Goal: Transaction & Acquisition: Purchase product/service

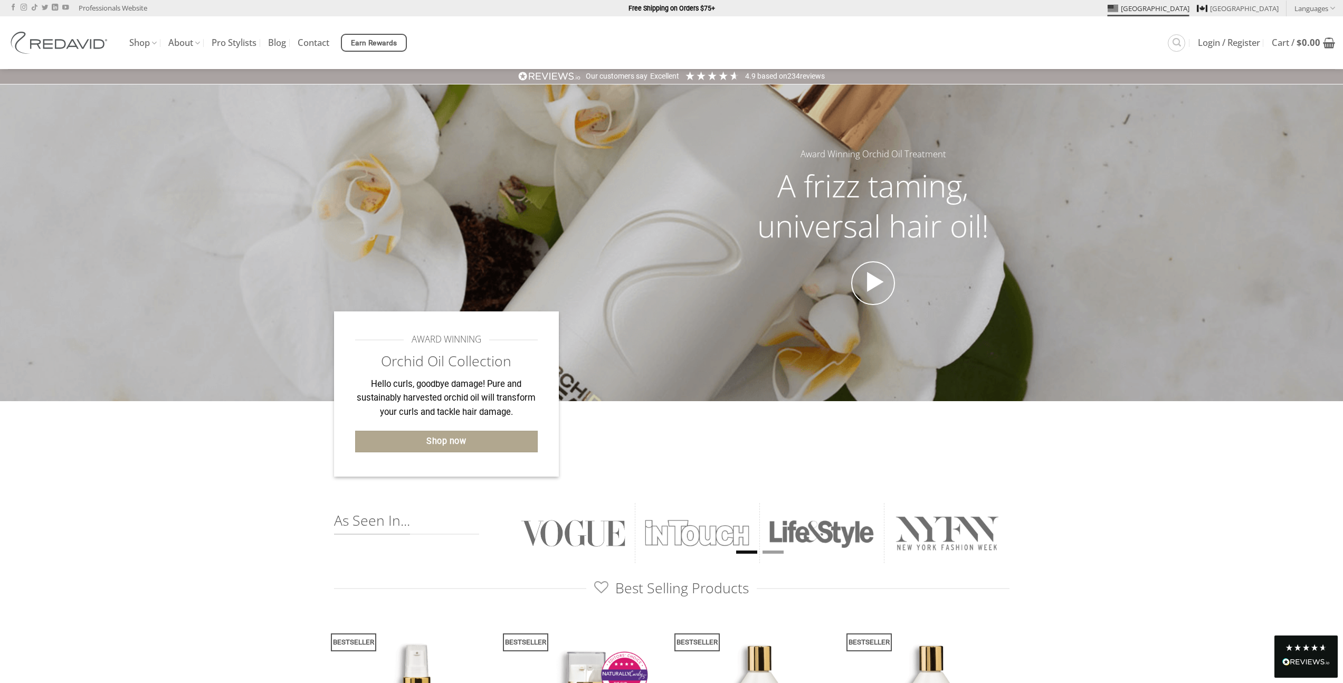
click at [36, 41] on img at bounding box center [61, 43] width 106 height 22
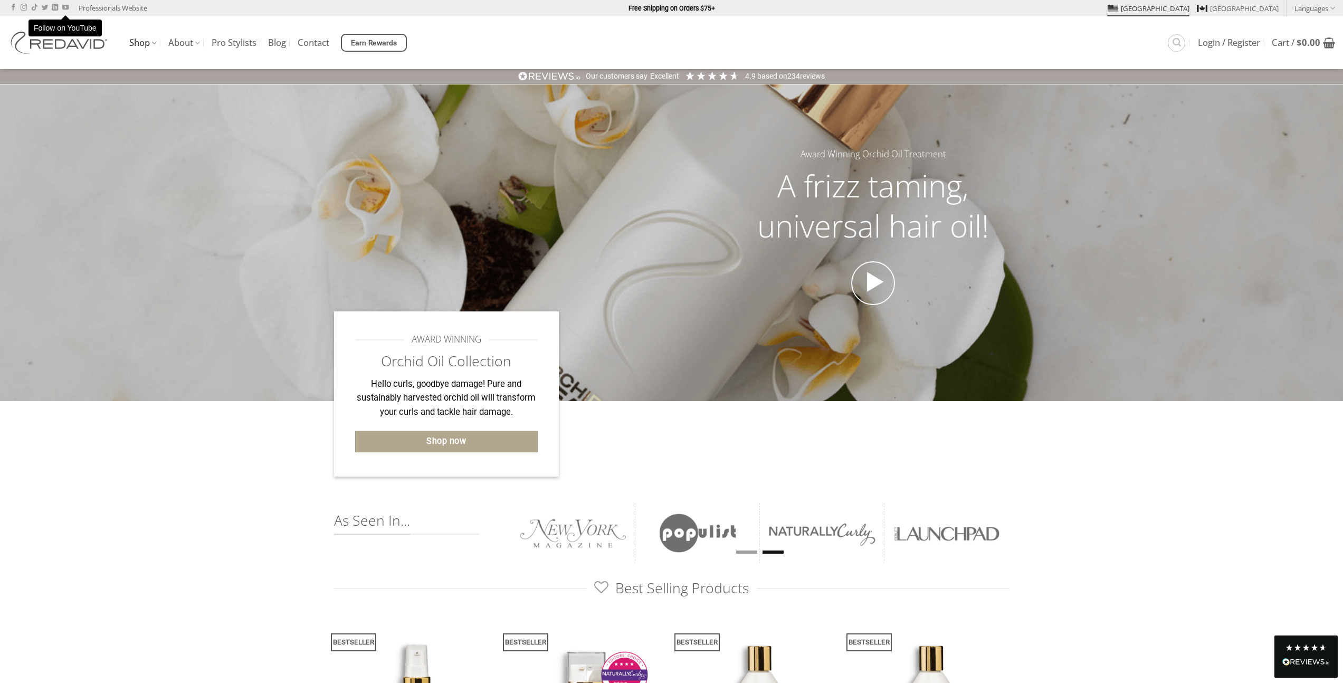
click at [140, 46] on link "Shop" at bounding box center [142, 43] width 27 height 21
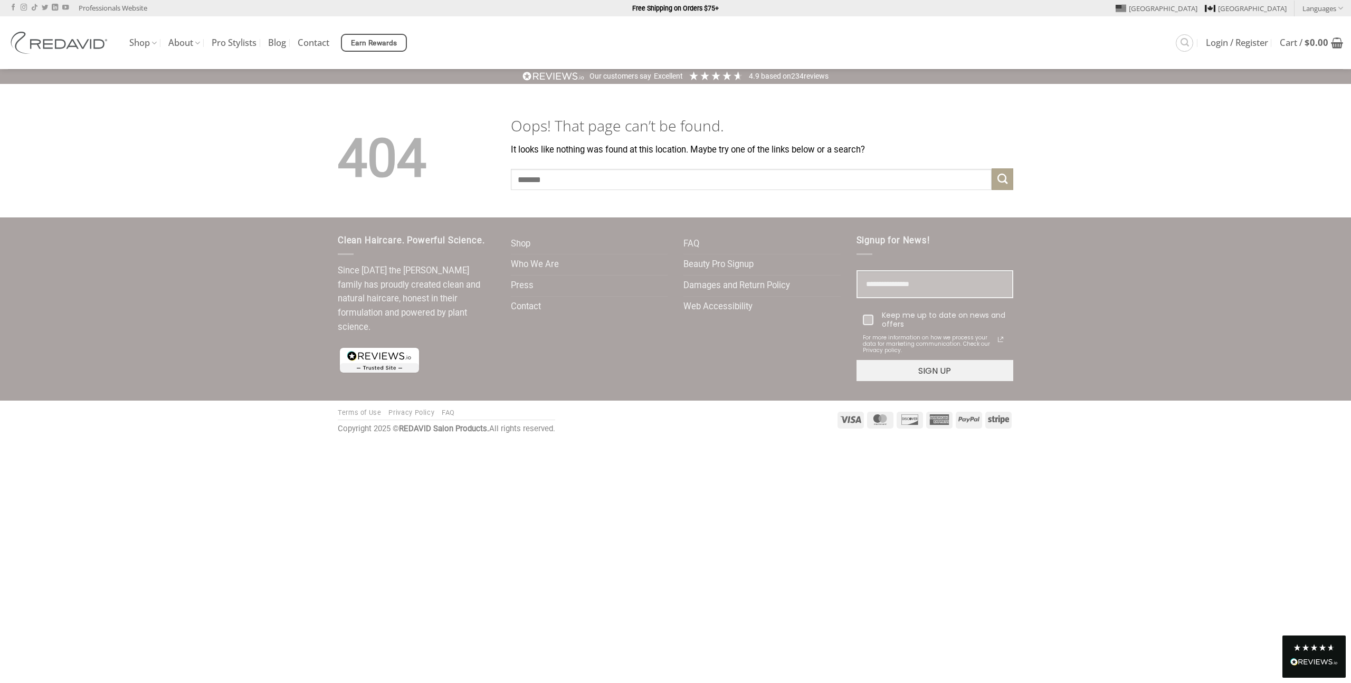
click at [128, 41] on div "Shop The Orchid Oil® Collection Blonde Therapy® The Core Collection Promotions …" at bounding box center [675, 42] width 1351 height 53
click at [132, 40] on link "Shop" at bounding box center [142, 43] width 27 height 21
click at [129, 42] on div "Shop The Orchid Oil® Collection Blonde Therapy® The Core Collection Promotions …" at bounding box center [675, 42] width 1351 height 53
click at [138, 44] on link "Shop" at bounding box center [142, 43] width 27 height 21
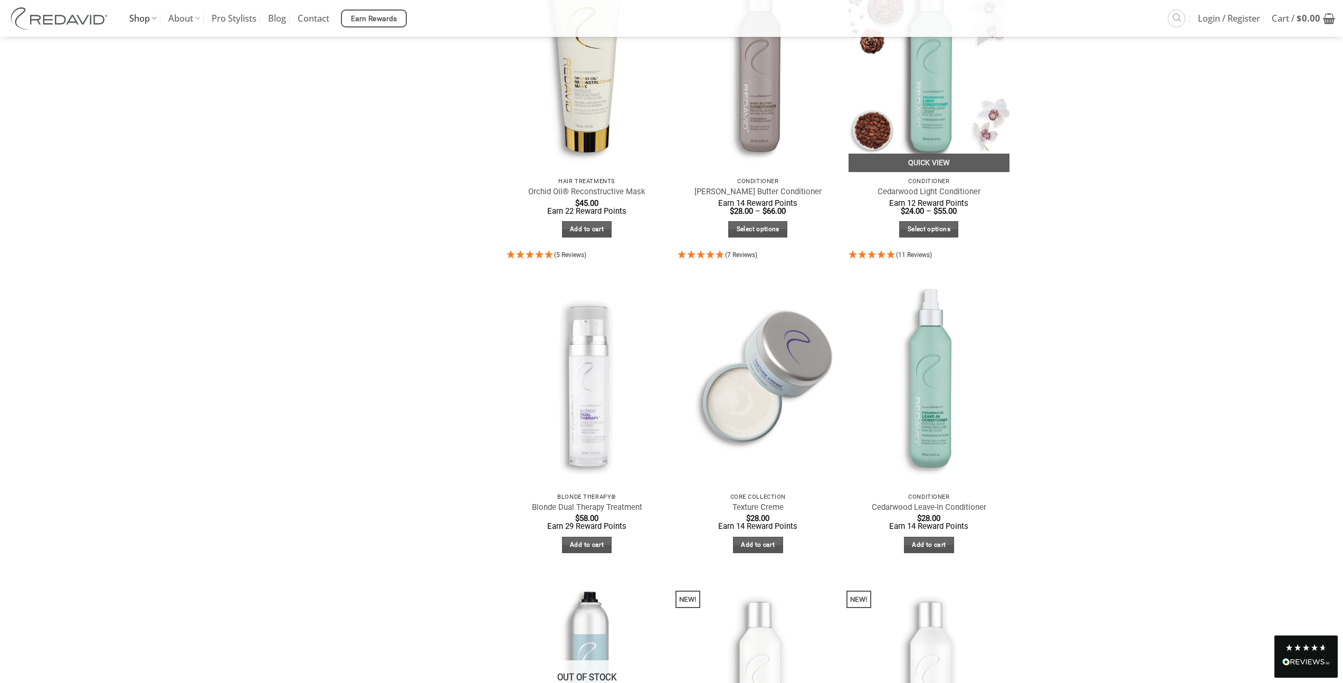
scroll to position [1127, 0]
click at [923, 113] on img at bounding box center [928, 64] width 161 height 214
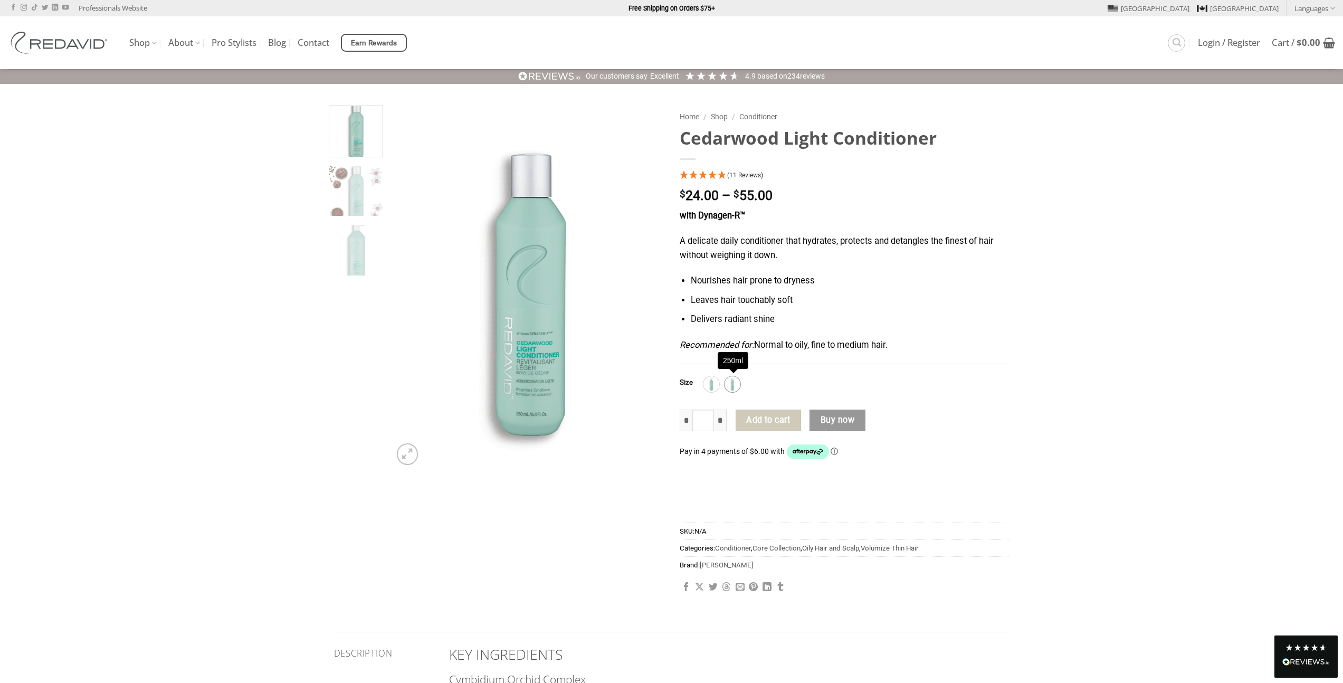
click at [738, 383] on img at bounding box center [732, 384] width 14 height 14
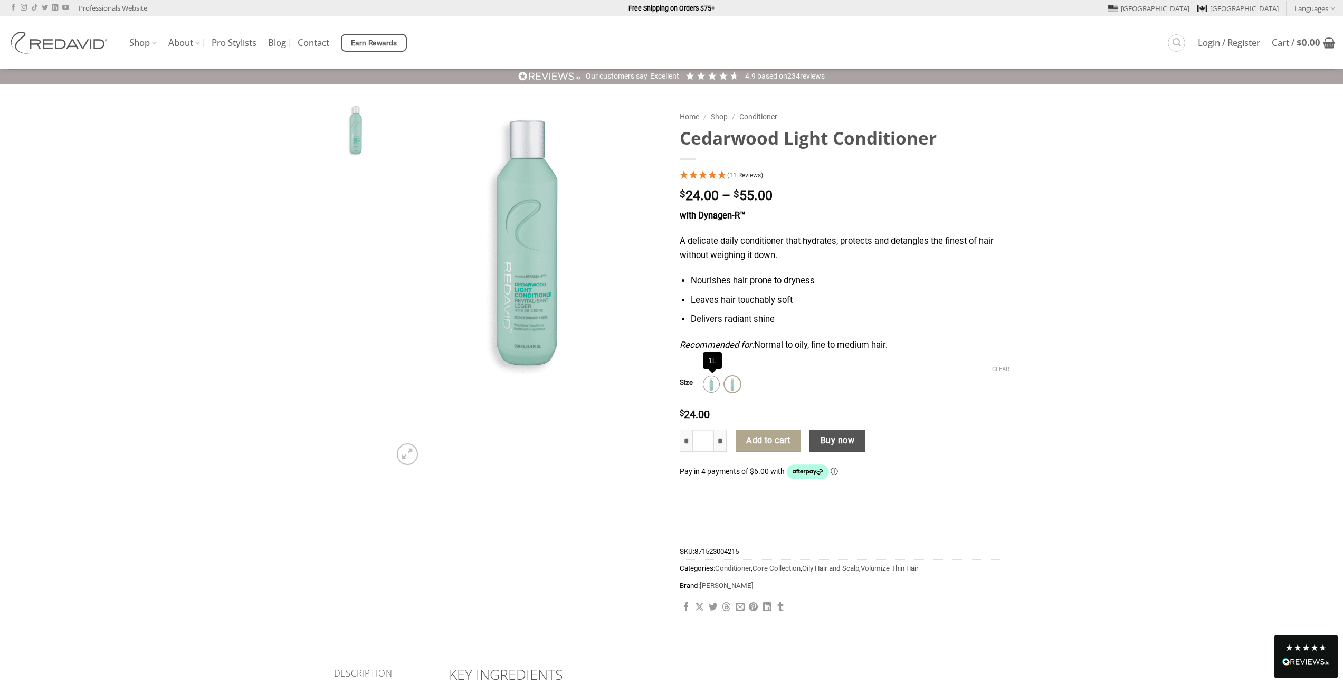
click at [715, 383] on img at bounding box center [711, 384] width 14 height 14
click at [732, 386] on img at bounding box center [732, 384] width 14 height 14
click at [714, 384] on img at bounding box center [711, 384] width 14 height 14
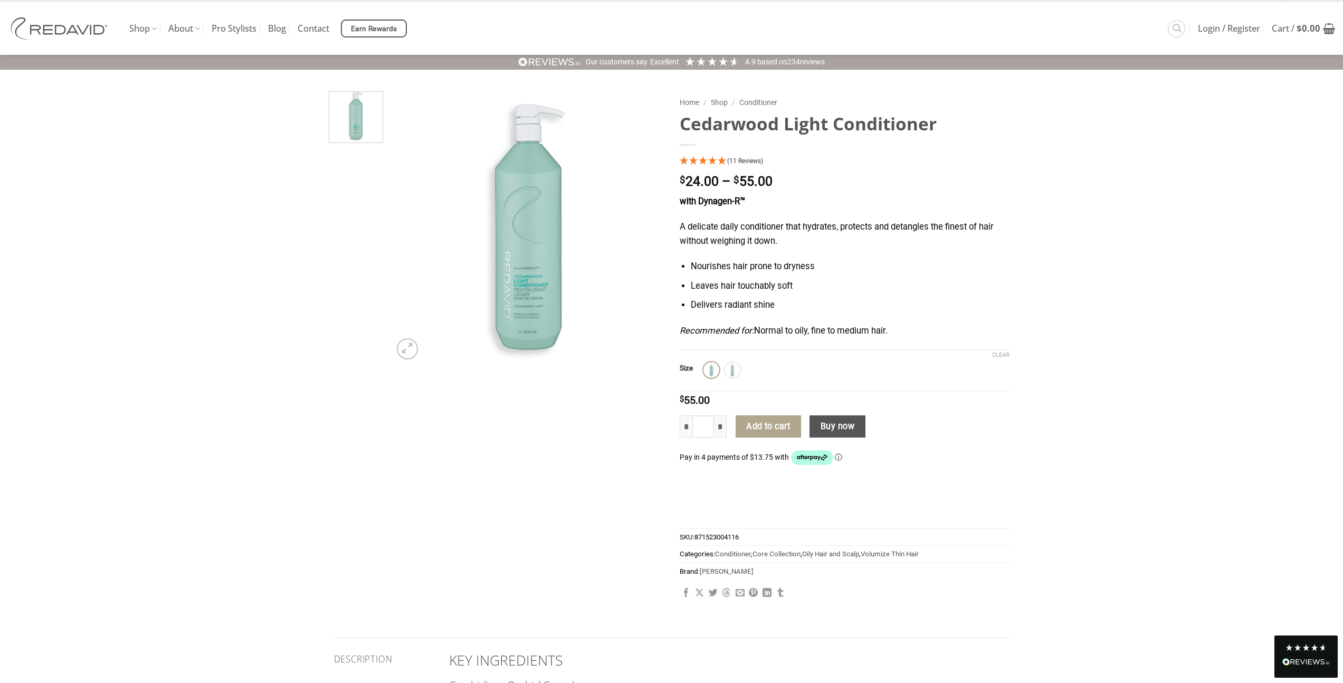
scroll to position [15, 0]
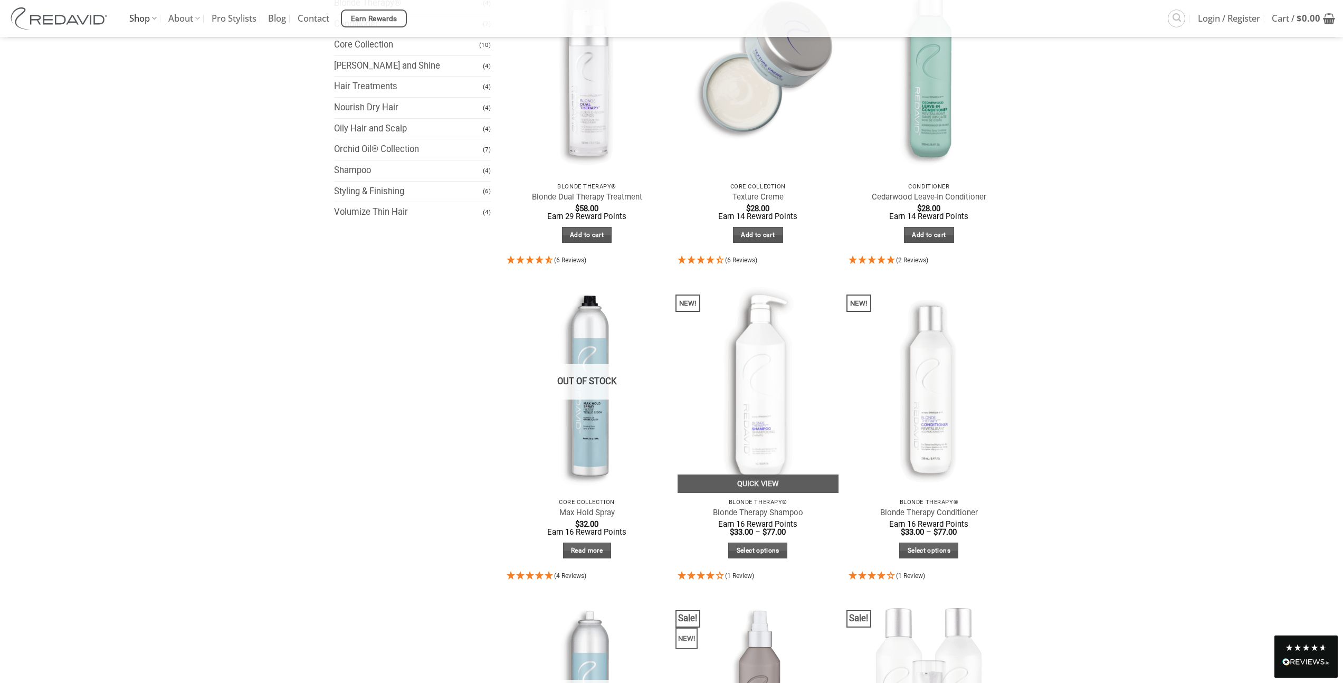
scroll to position [211, 0]
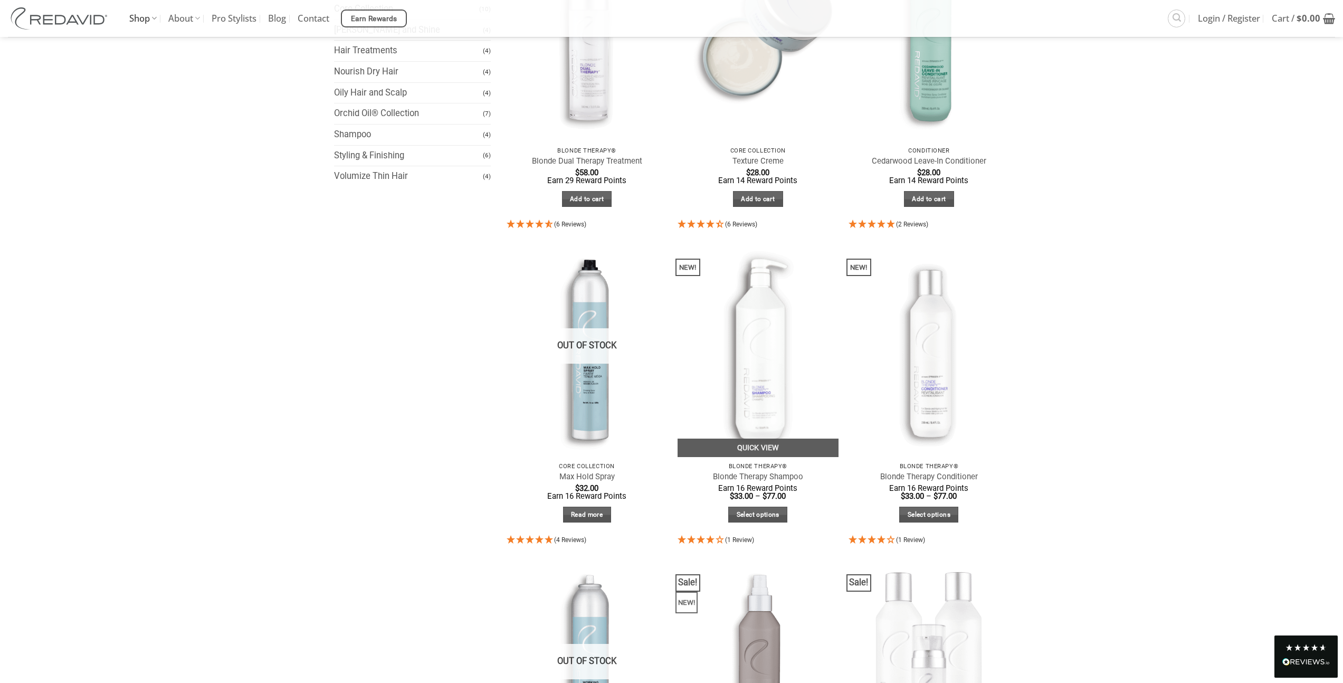
click at [805, 337] on img at bounding box center [757, 350] width 161 height 214
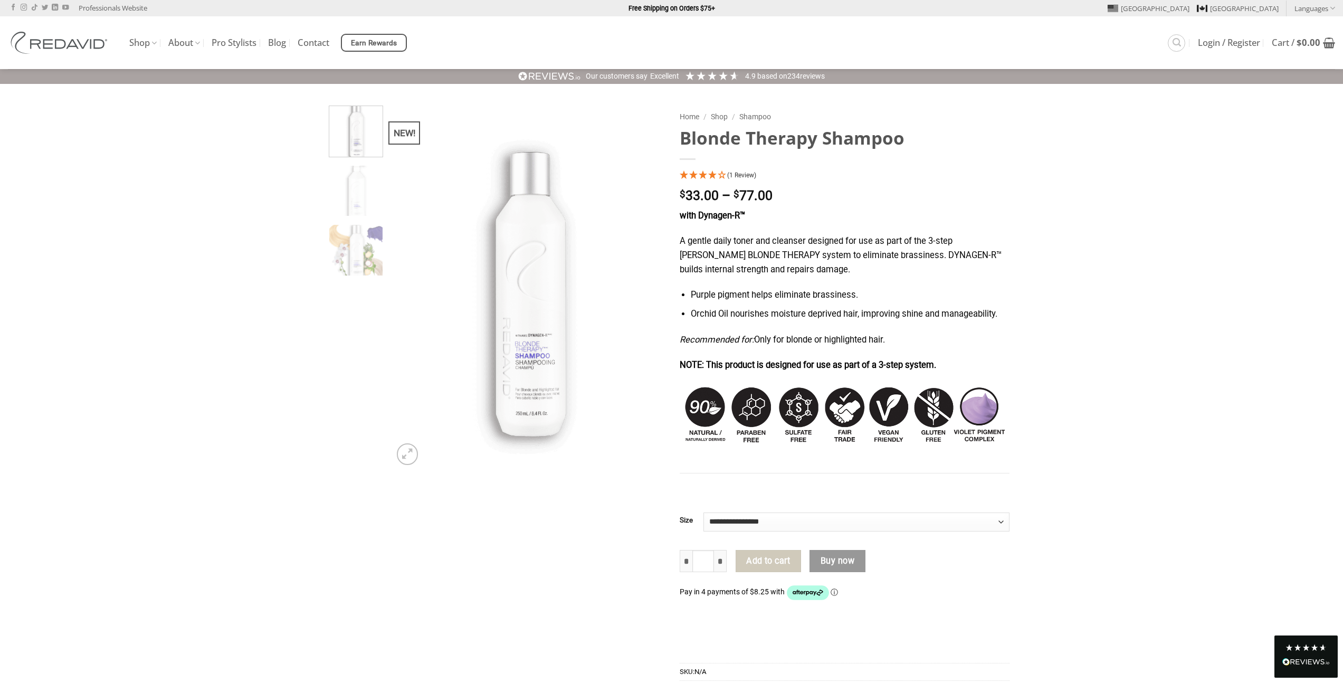
drag, startPoint x: 745, startPoint y: 365, endPoint x: 968, endPoint y: 365, distance: 223.2
click at [968, 365] on p "NOTE: This product is designed for use as part of a 3-step system." at bounding box center [845, 365] width 330 height 14
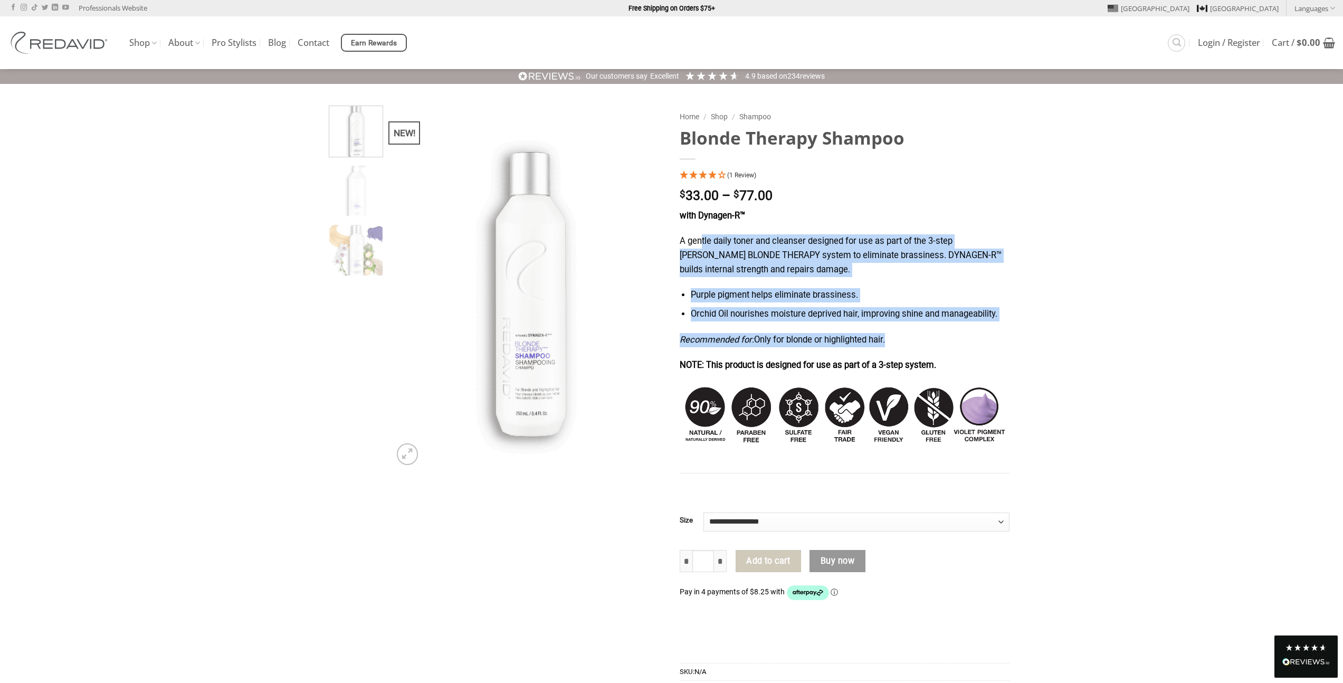
drag, startPoint x: 815, startPoint y: 345, endPoint x: 702, endPoint y: 244, distance: 151.3
click at [702, 244] on div "with Dynagen-R™ A gentle daily toner and cleanser designed for use as part of t…" at bounding box center [845, 352] width 330 height 286
click at [759, 520] on select "**********" at bounding box center [856, 521] width 306 height 19
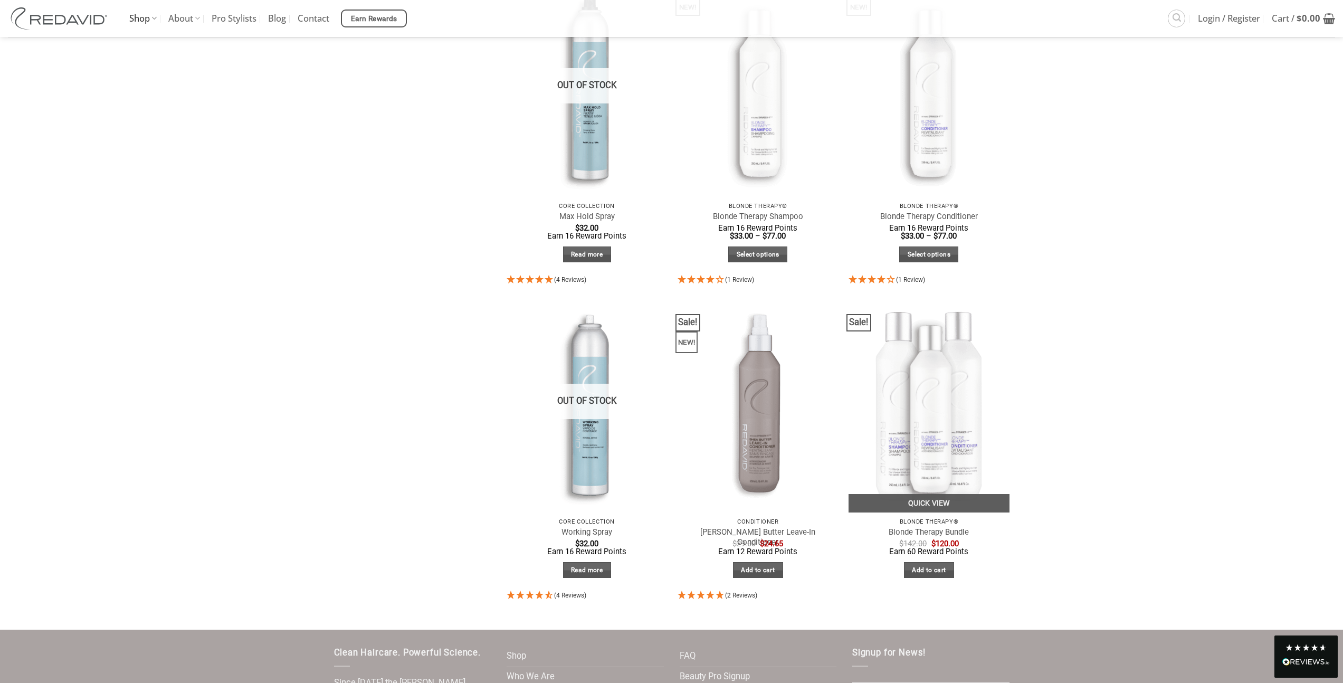
scroll to position [559, 0]
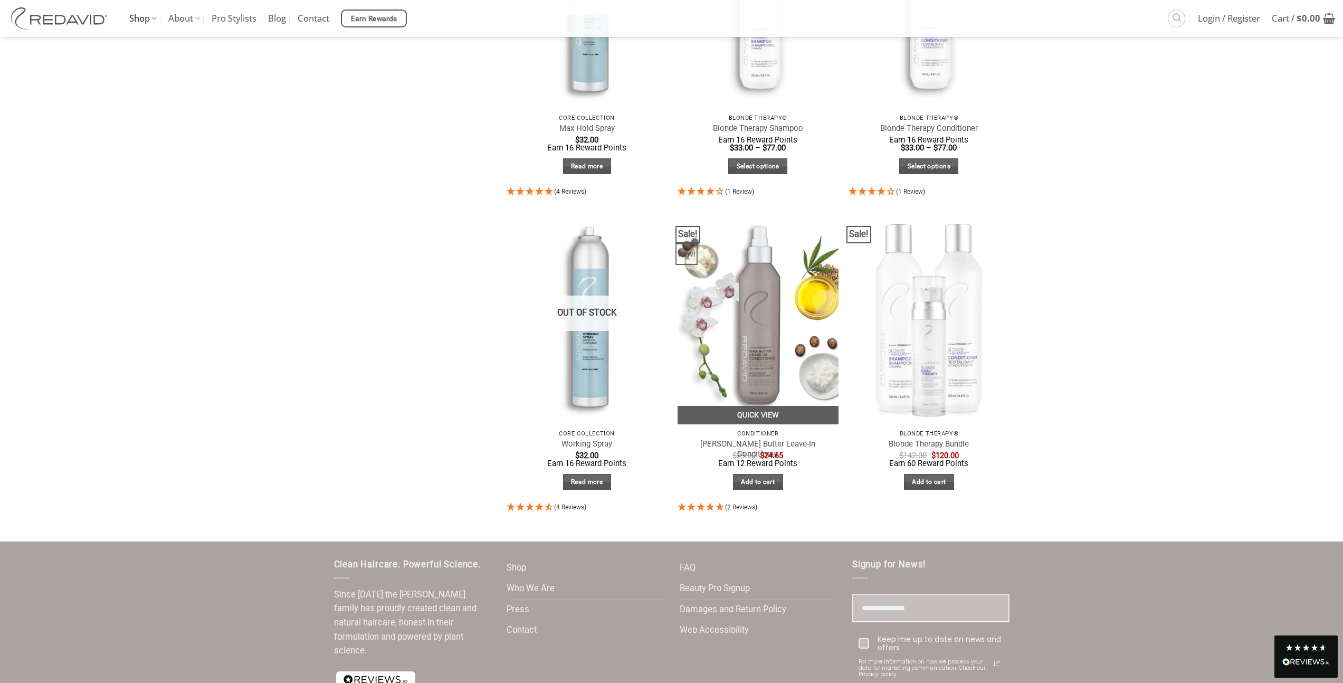
click at [768, 402] on img at bounding box center [757, 317] width 161 height 214
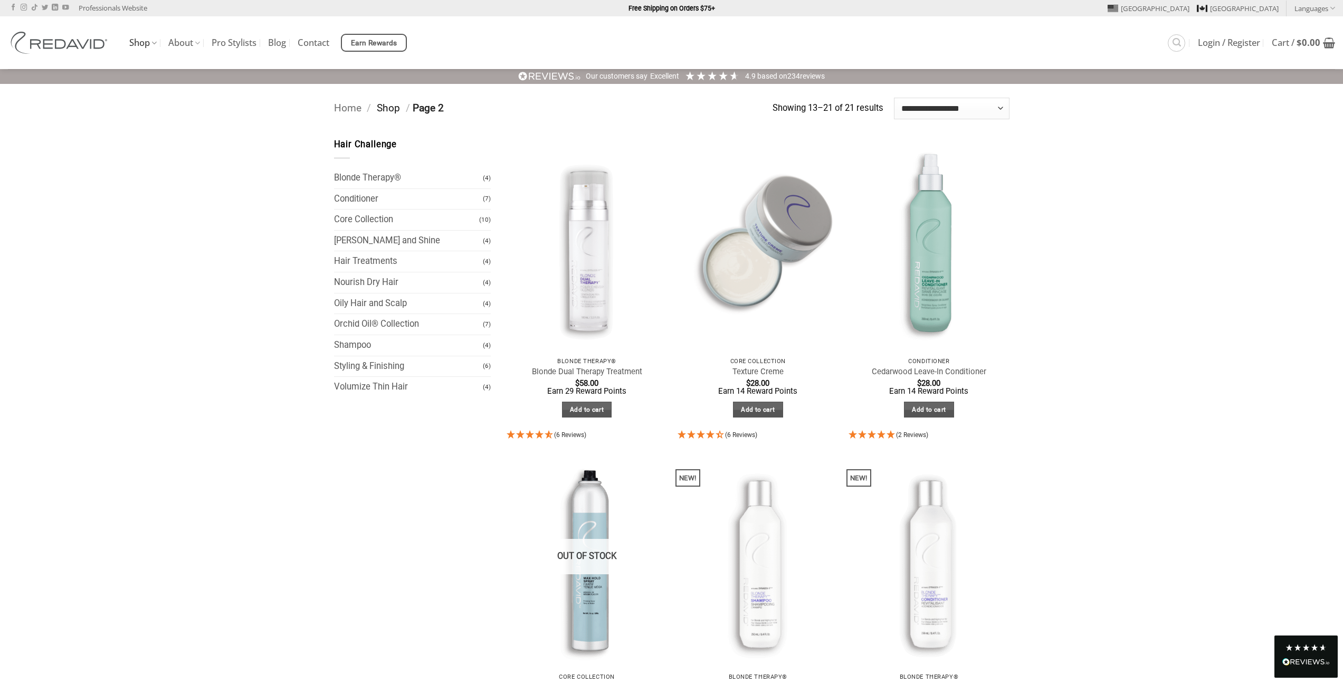
click at [385, 107] on link "Shop" at bounding box center [388, 108] width 23 height 12
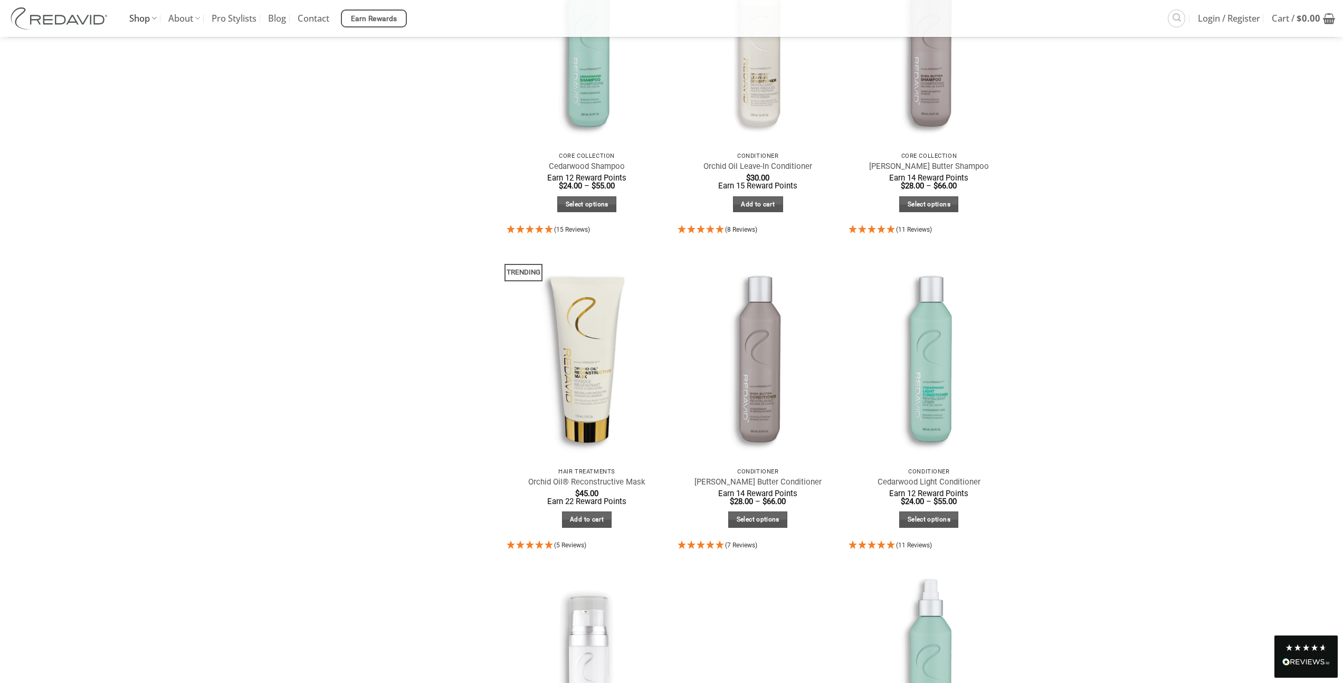
scroll to position [881, 0]
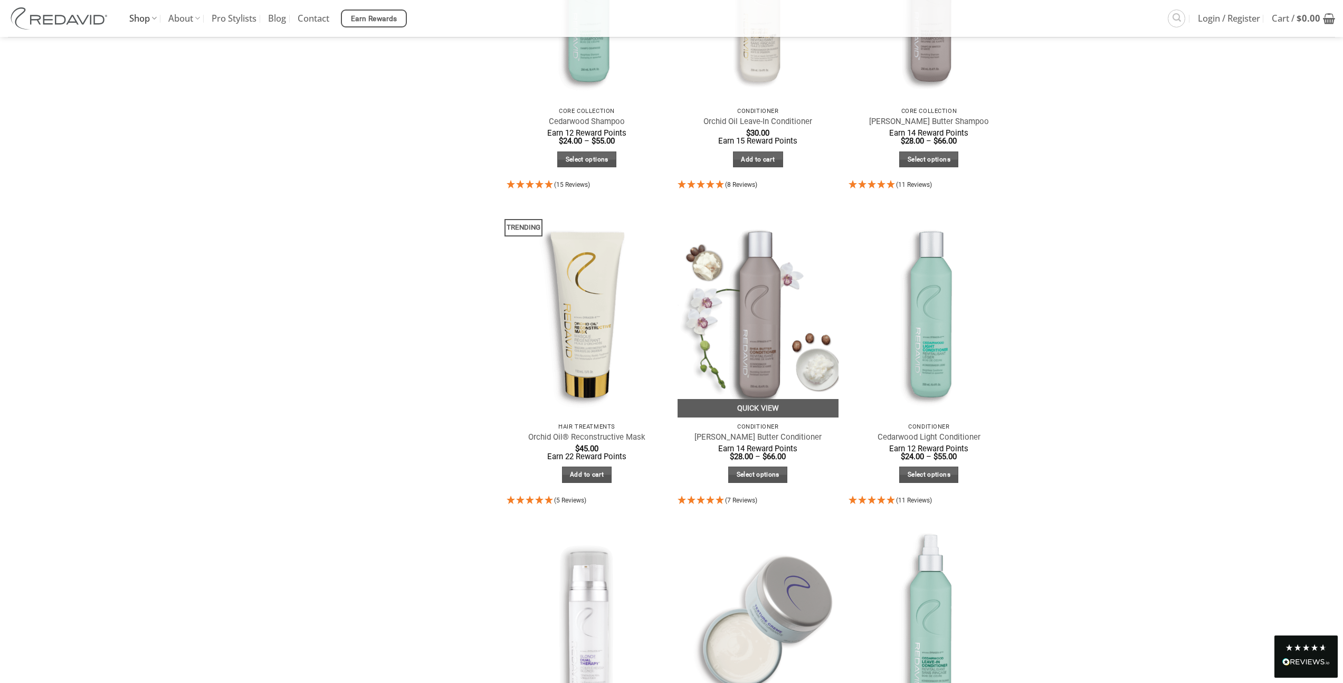
click at [761, 342] on img at bounding box center [757, 310] width 161 height 214
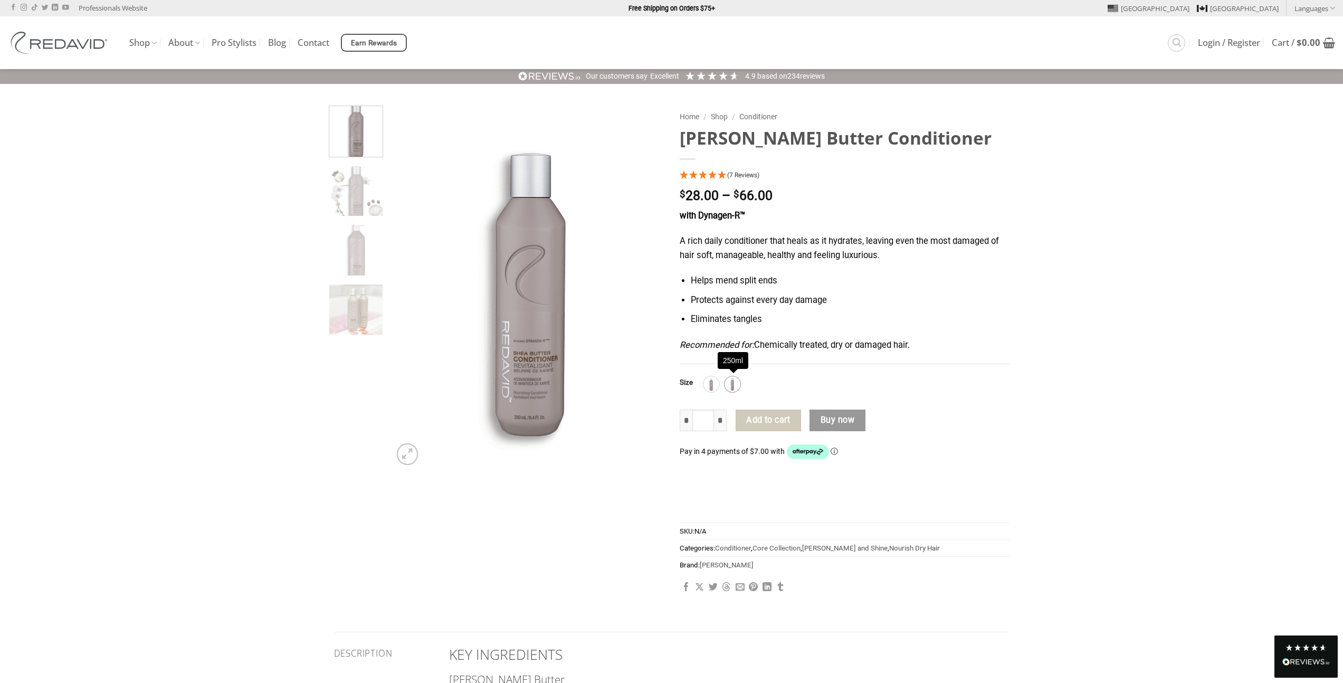
click at [733, 387] on img at bounding box center [732, 384] width 14 height 14
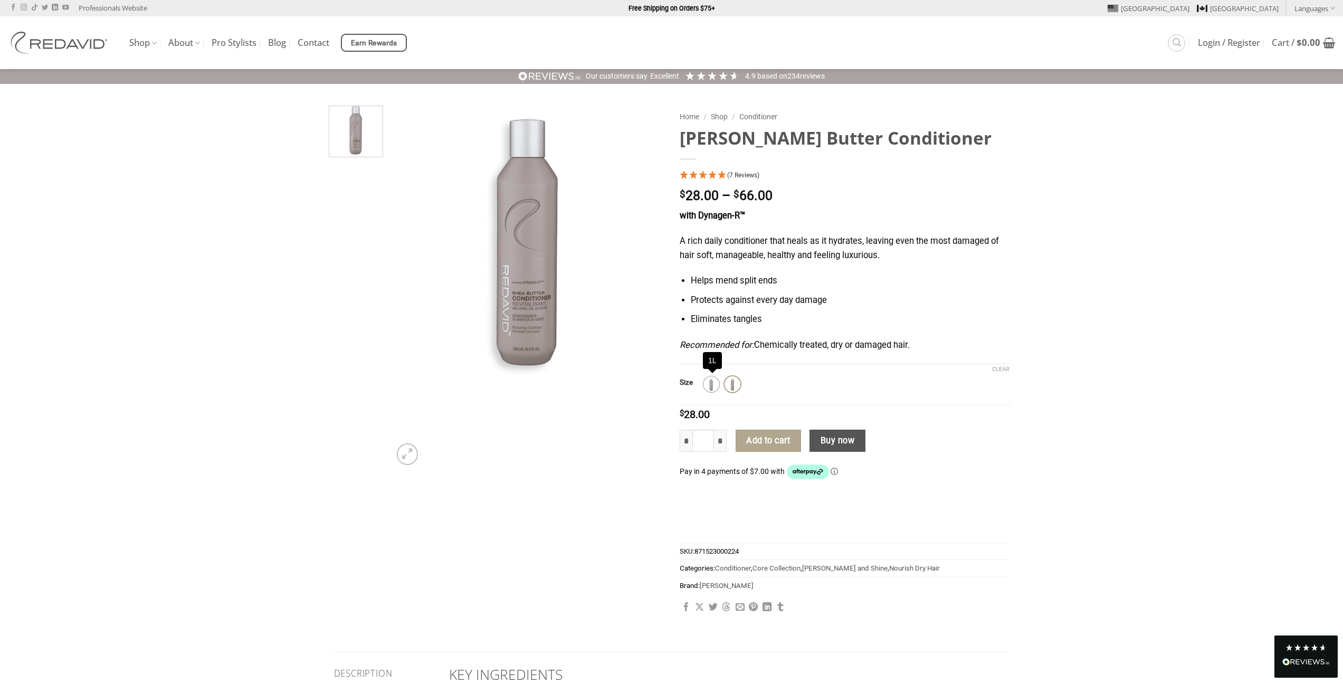
click at [714, 388] on img at bounding box center [711, 384] width 14 height 14
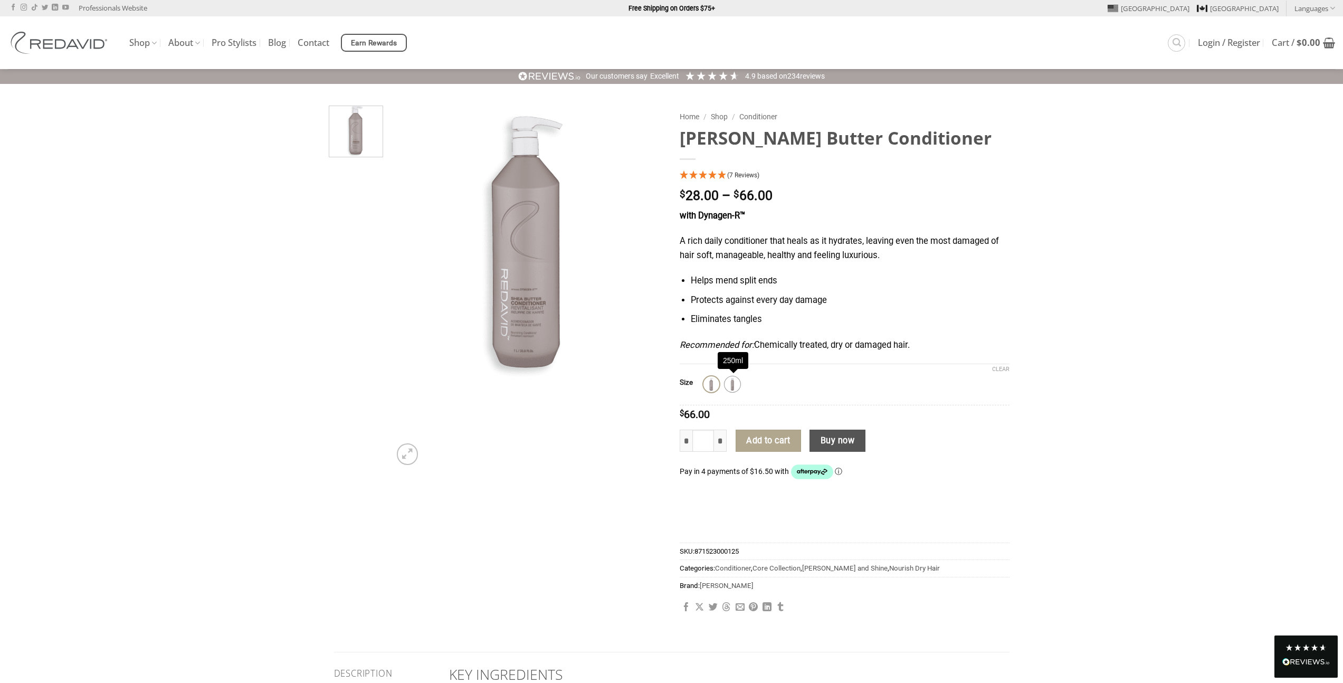
click at [733, 385] on img at bounding box center [732, 384] width 14 height 14
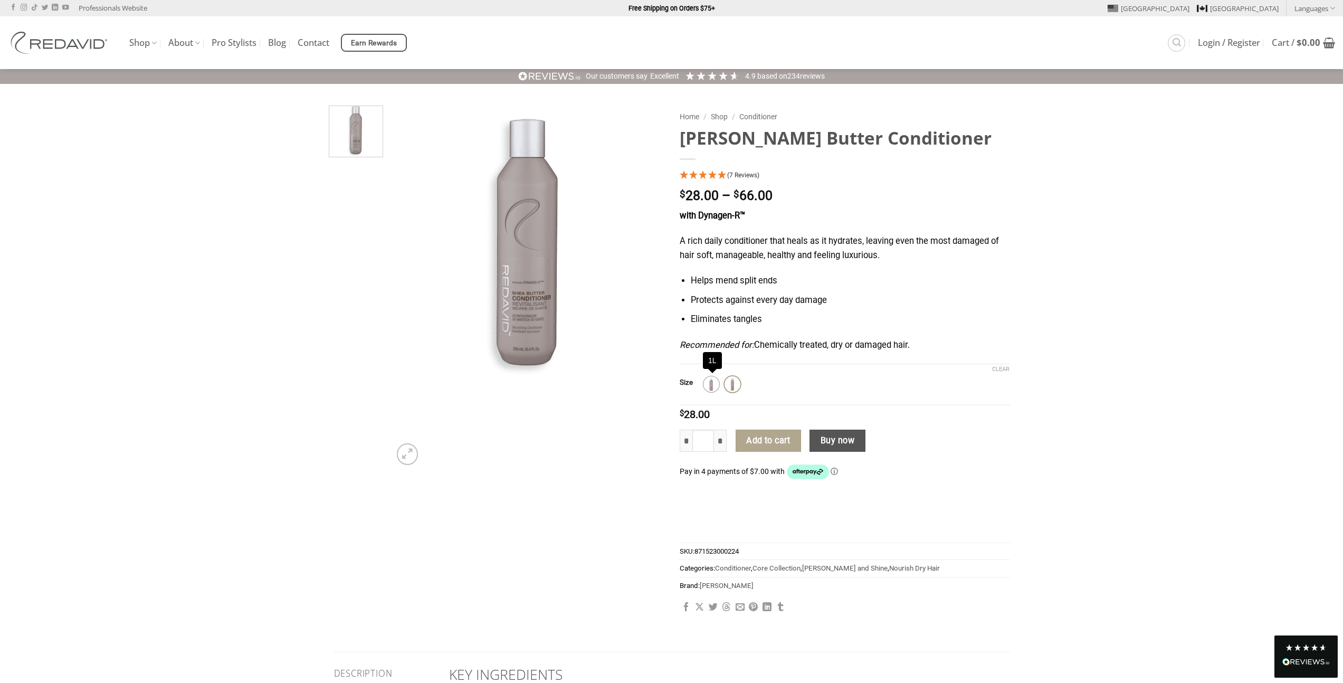
click at [714, 385] on img at bounding box center [711, 384] width 14 height 14
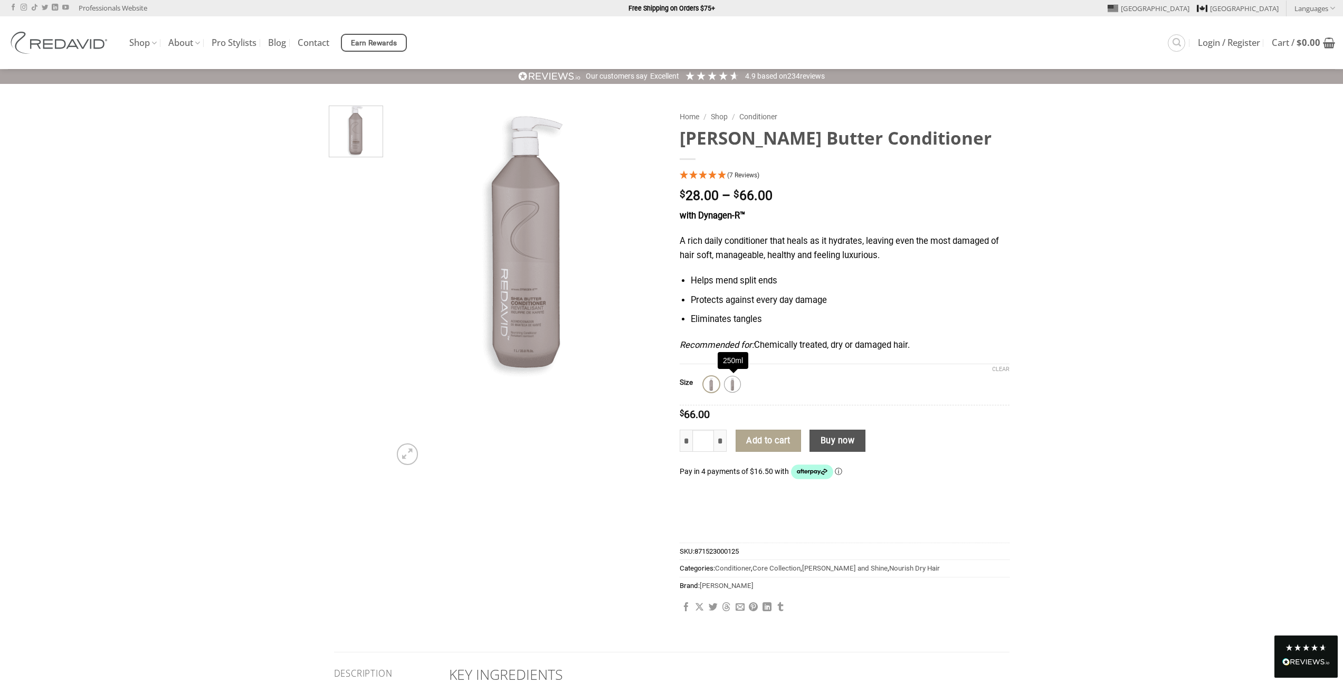
click at [729, 384] on img at bounding box center [732, 384] width 14 height 14
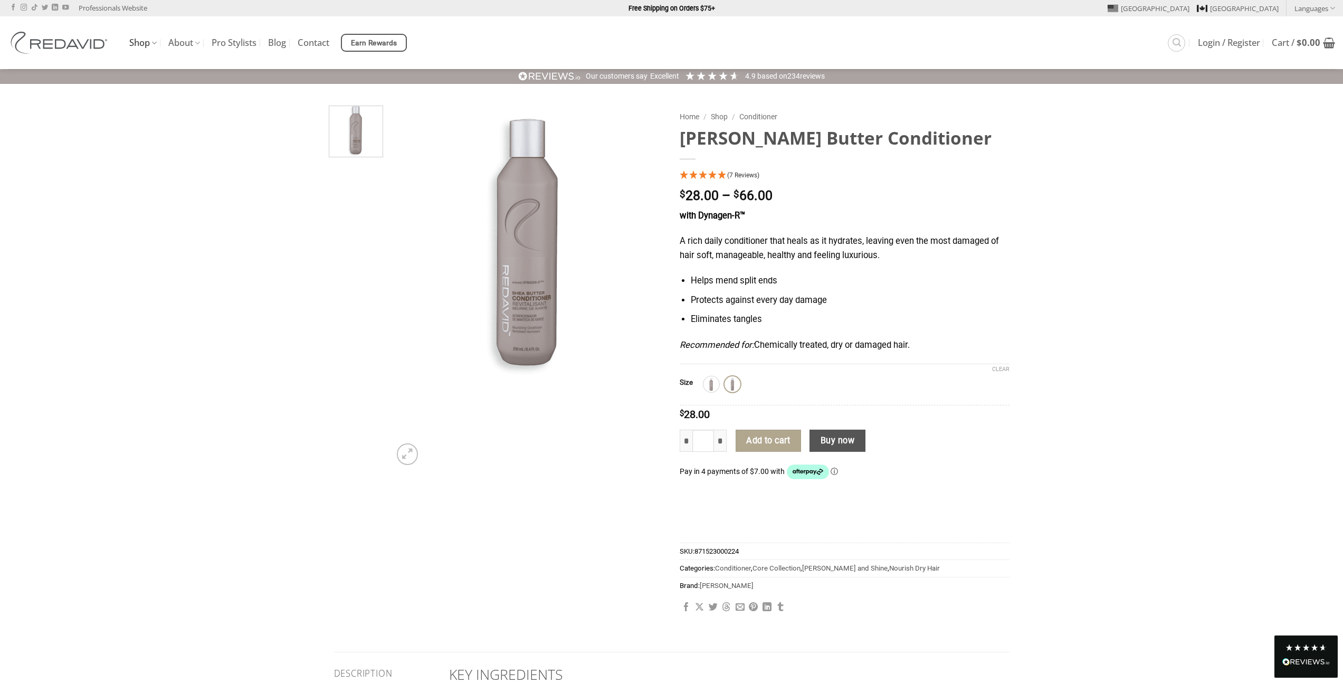
click at [129, 41] on link "Shop" at bounding box center [142, 43] width 27 height 21
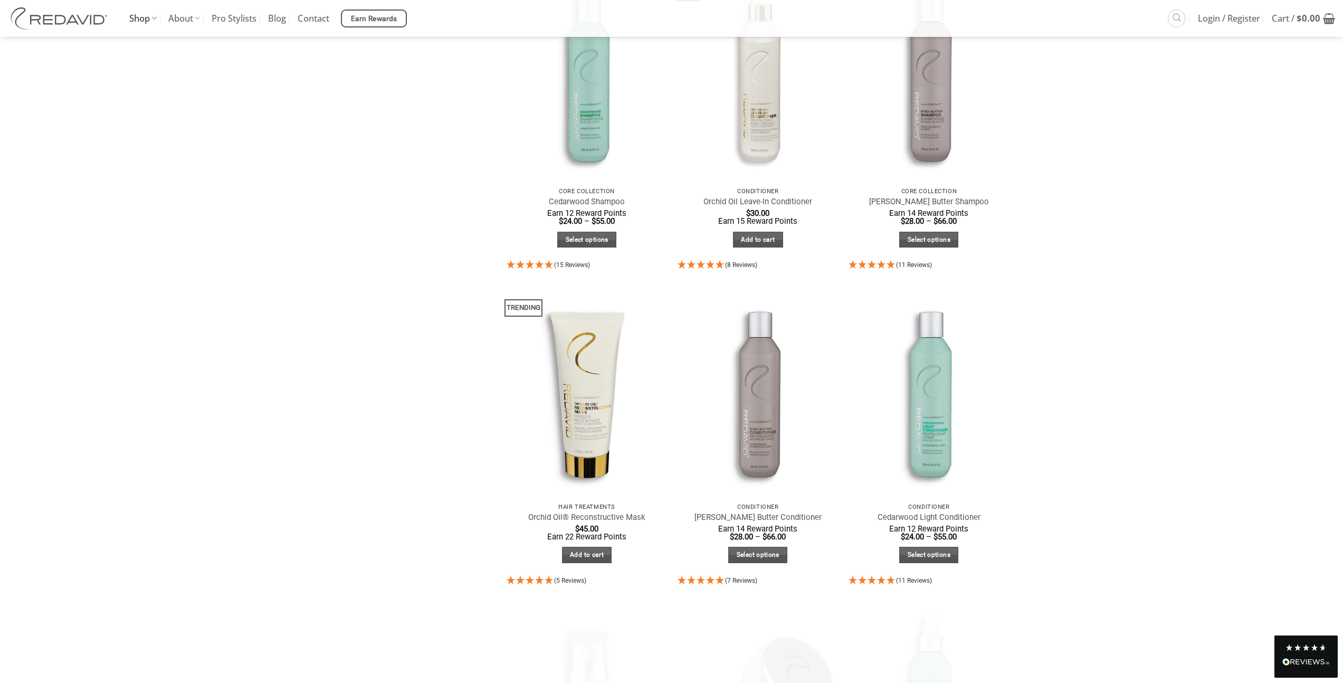
scroll to position [872, 0]
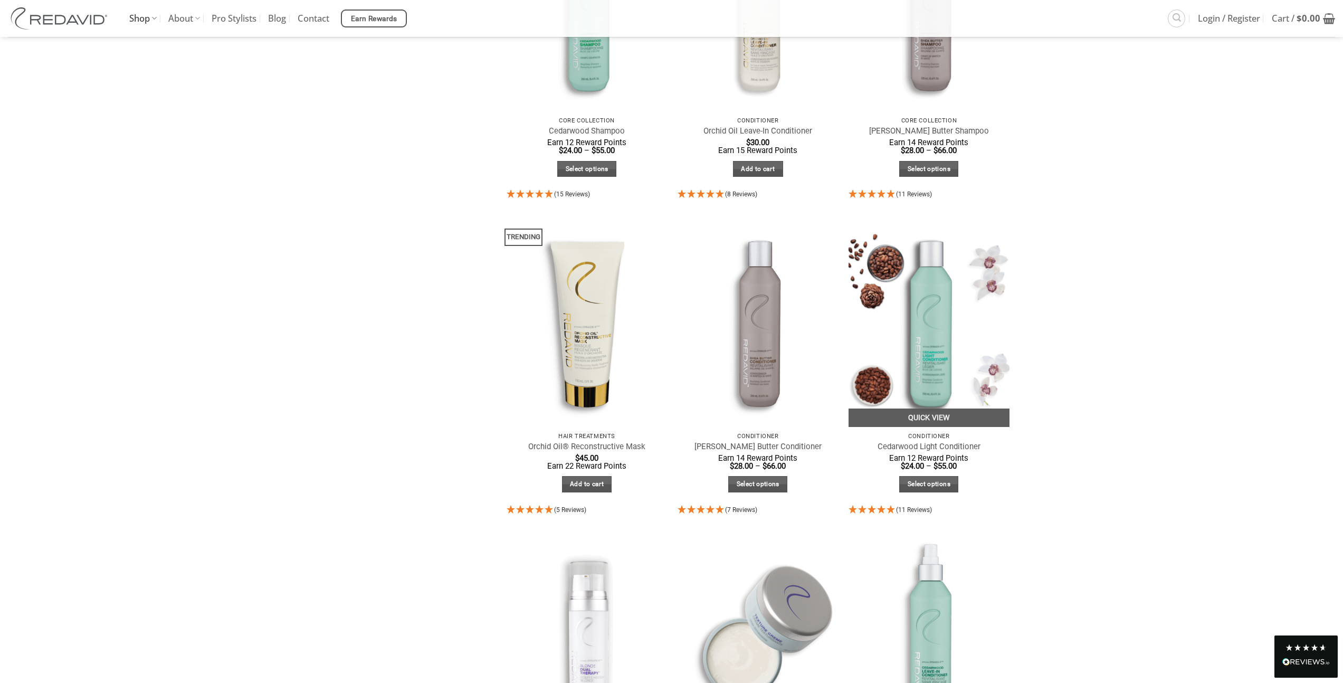
click at [910, 346] on img at bounding box center [928, 320] width 161 height 214
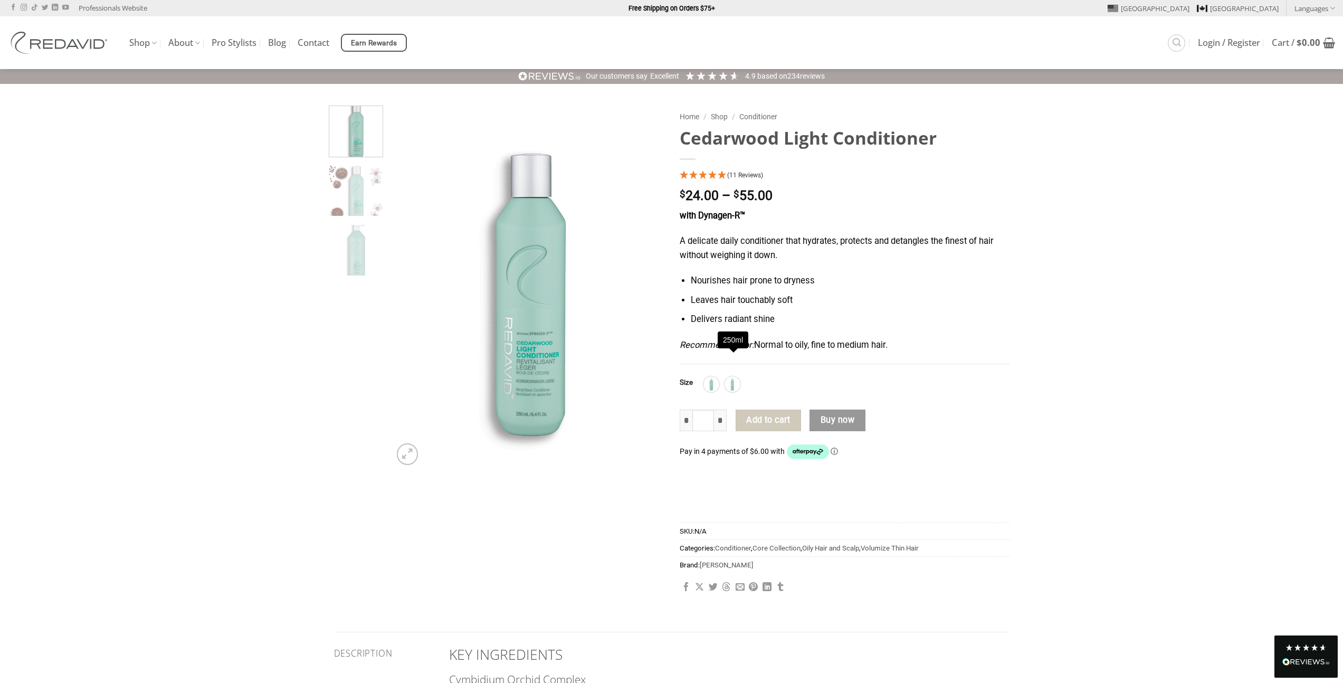
click at [714, 361] on div "with Dynagen-R™ A delicate daily conditioner that hydrates, protects and detang…" at bounding box center [845, 286] width 330 height 155
click at [714, 381] on img at bounding box center [711, 384] width 14 height 14
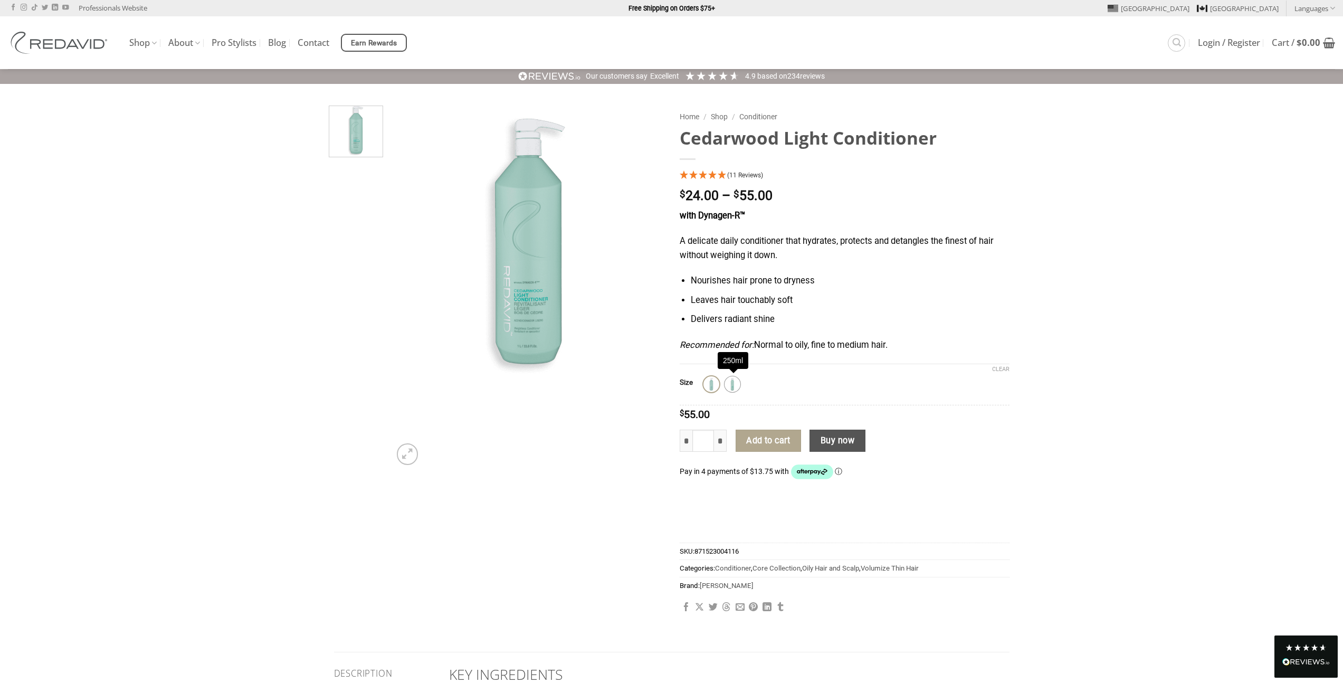
click at [734, 385] on img at bounding box center [732, 384] width 14 height 14
click at [713, 385] on img at bounding box center [711, 384] width 14 height 14
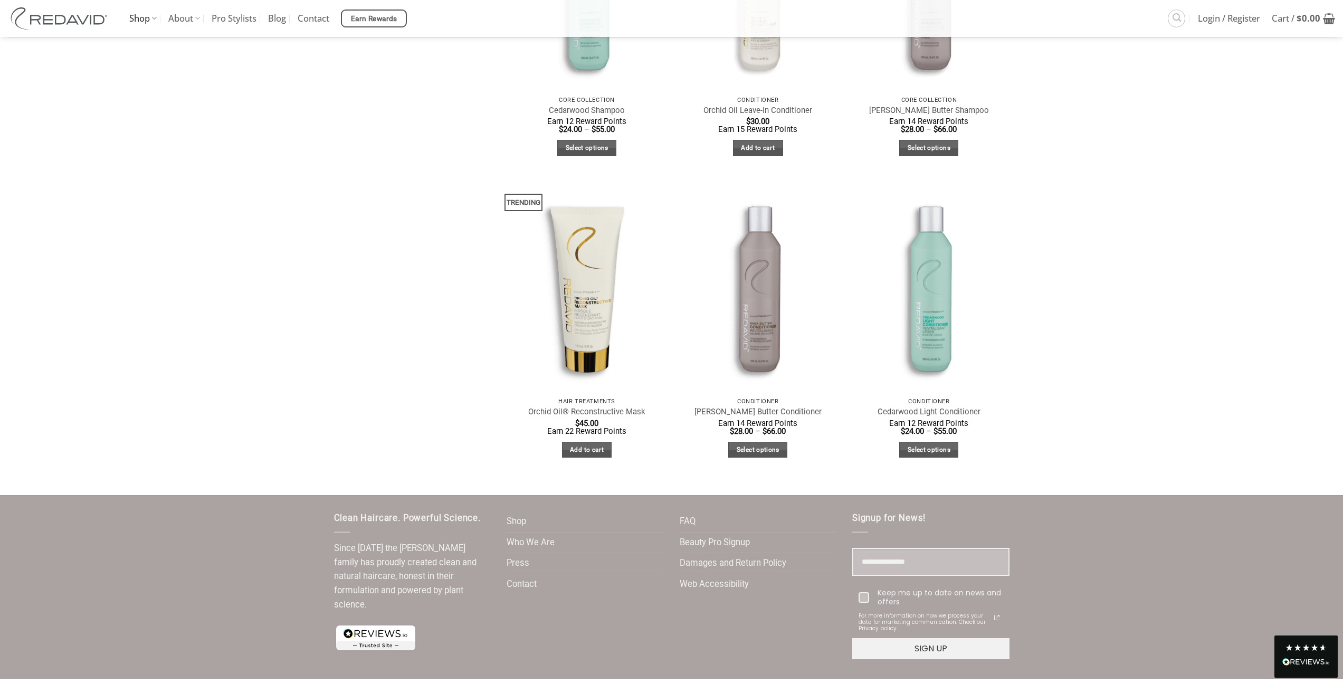
scroll to position [872, 0]
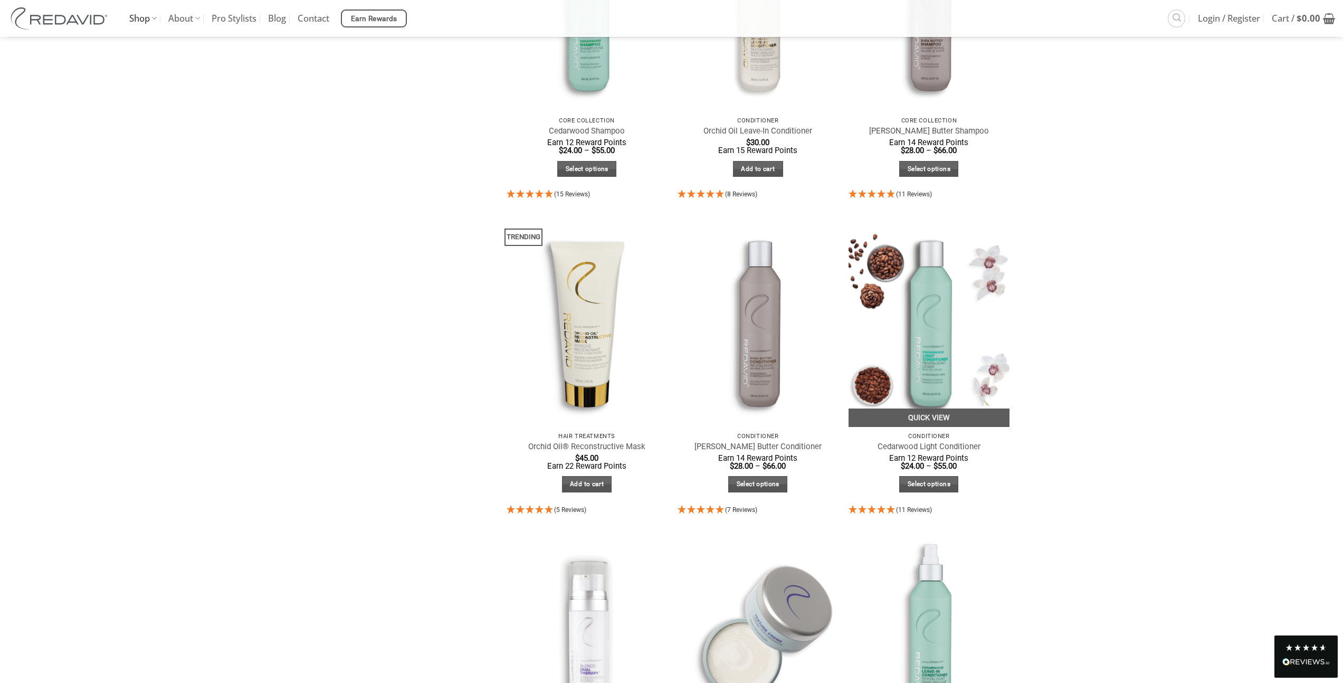
click at [938, 382] on img at bounding box center [928, 320] width 161 height 214
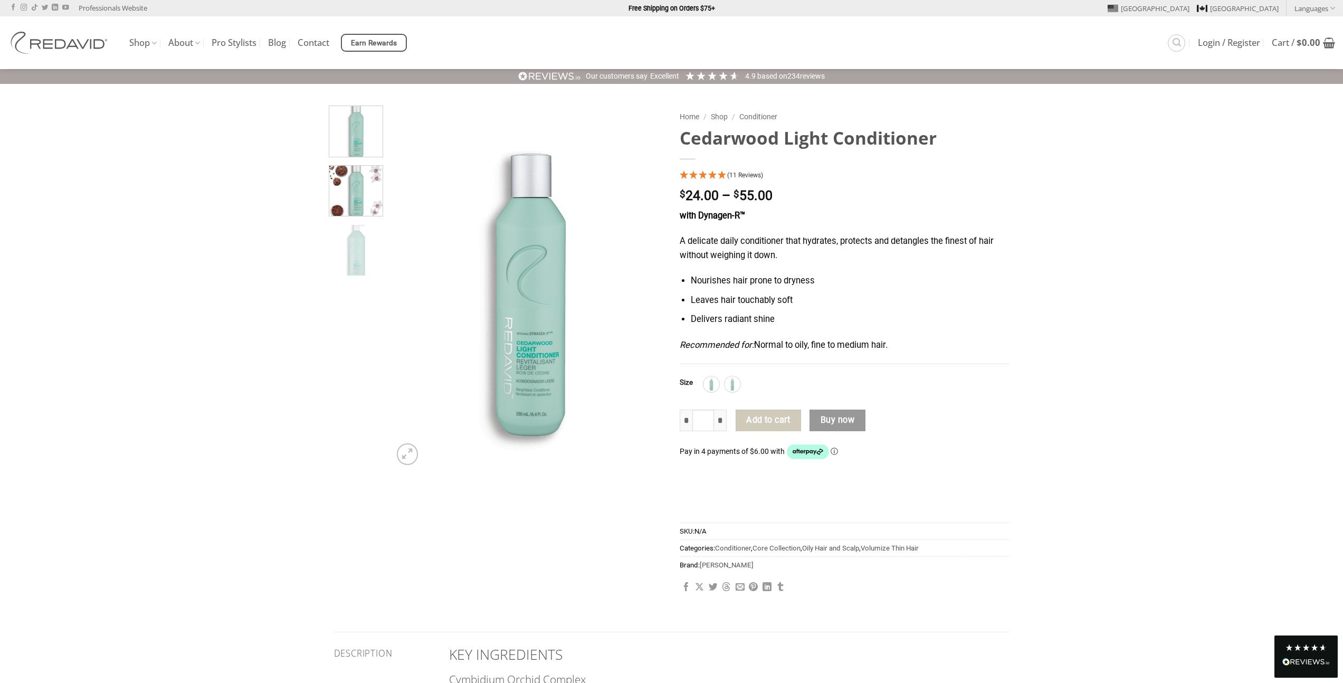
click at [352, 190] on img at bounding box center [355, 189] width 53 height 53
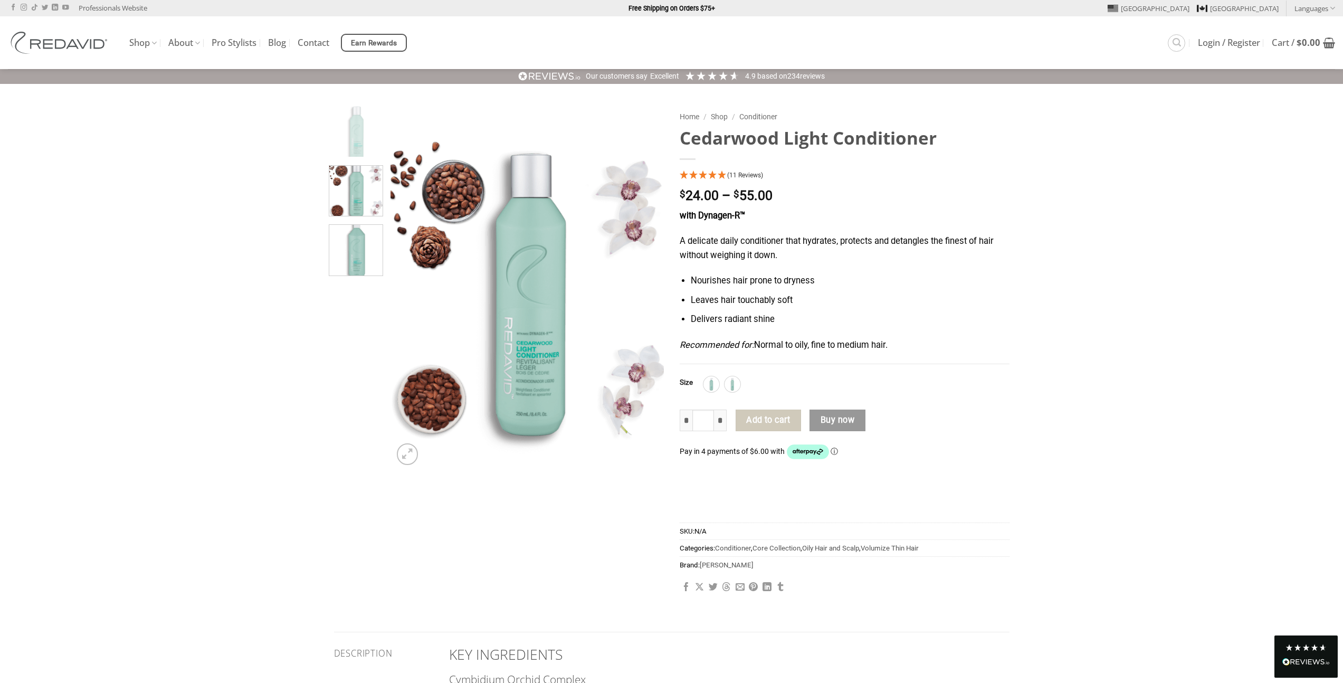
click at [359, 251] on img at bounding box center [355, 248] width 53 height 53
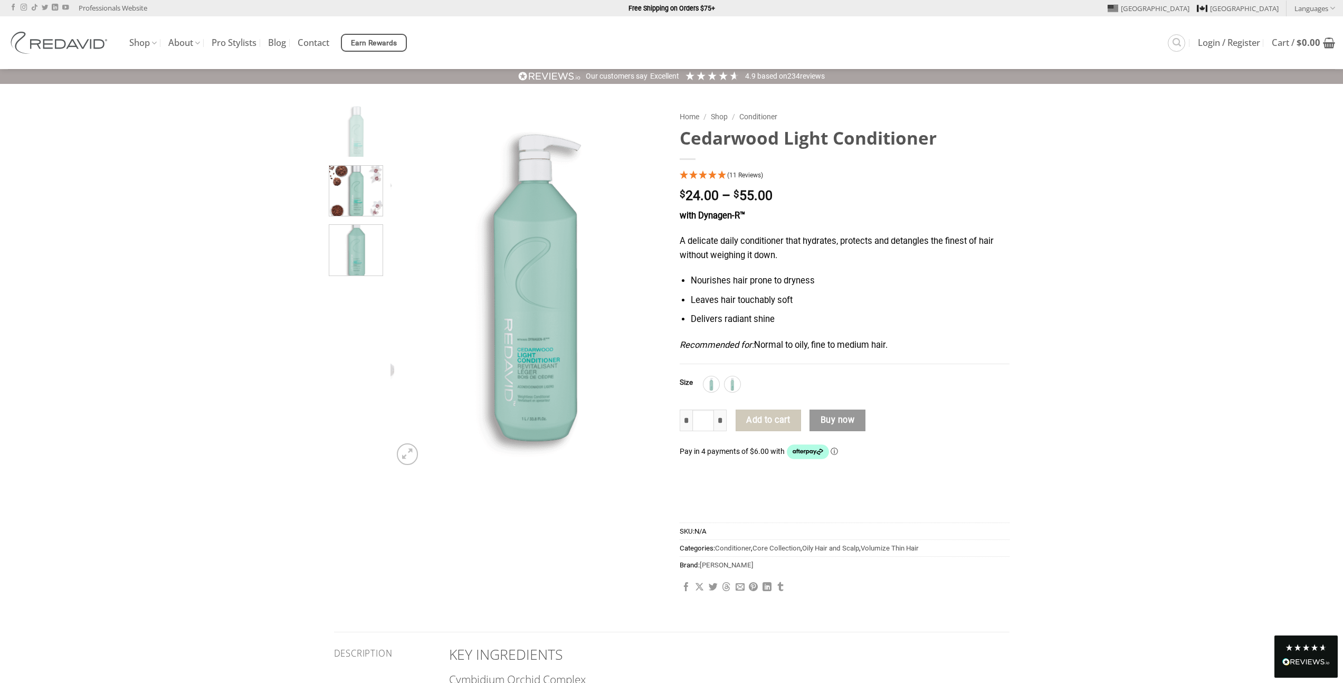
click at [358, 205] on img at bounding box center [355, 189] width 53 height 53
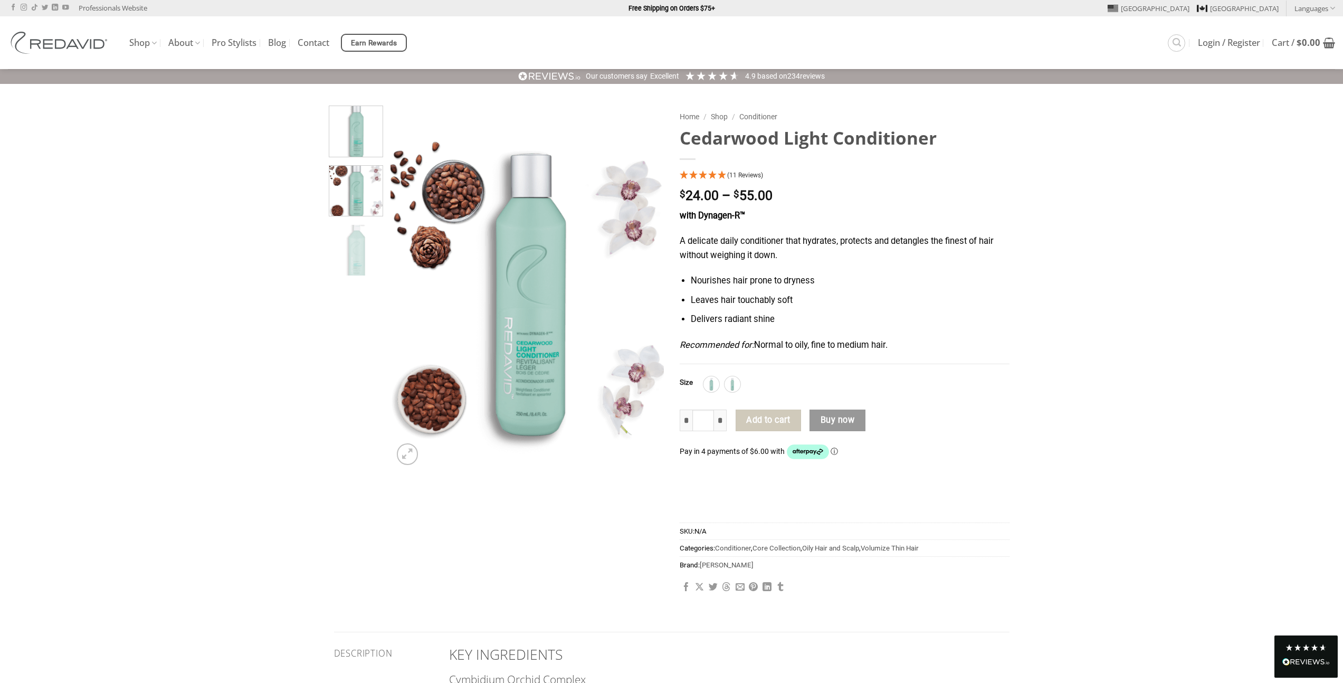
click at [362, 144] on img at bounding box center [355, 129] width 53 height 53
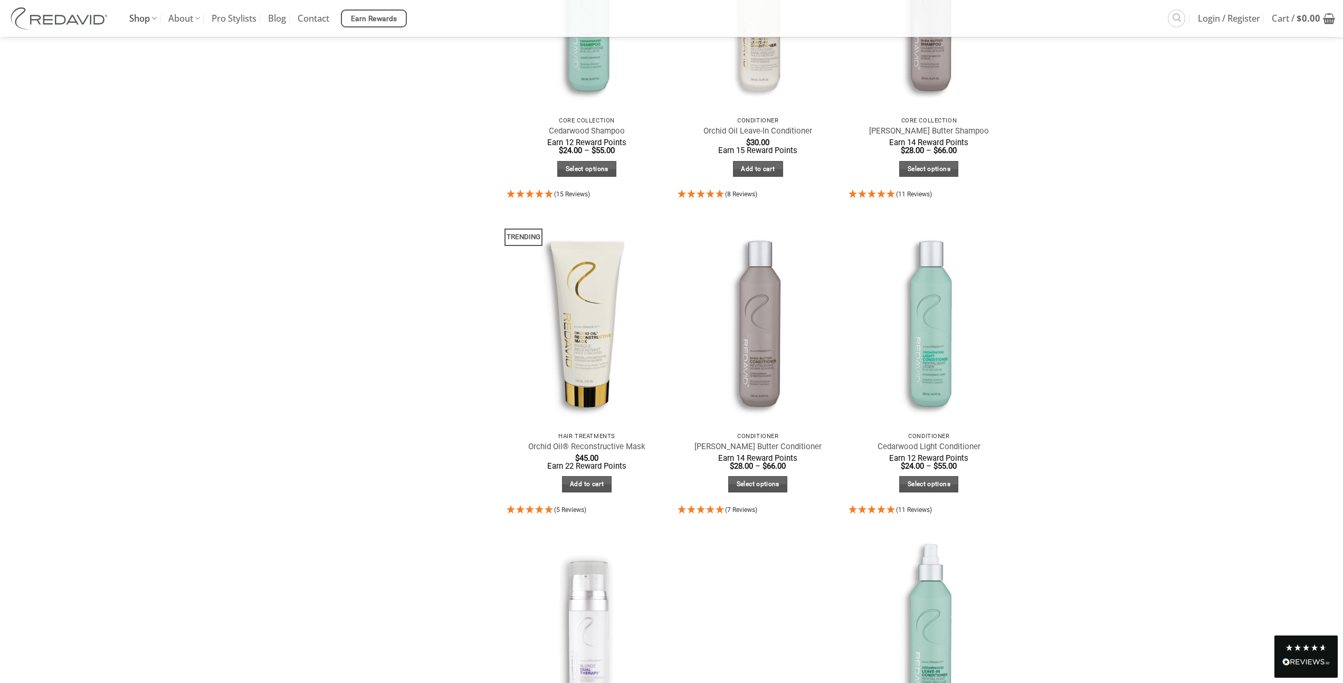
scroll to position [1381, 0]
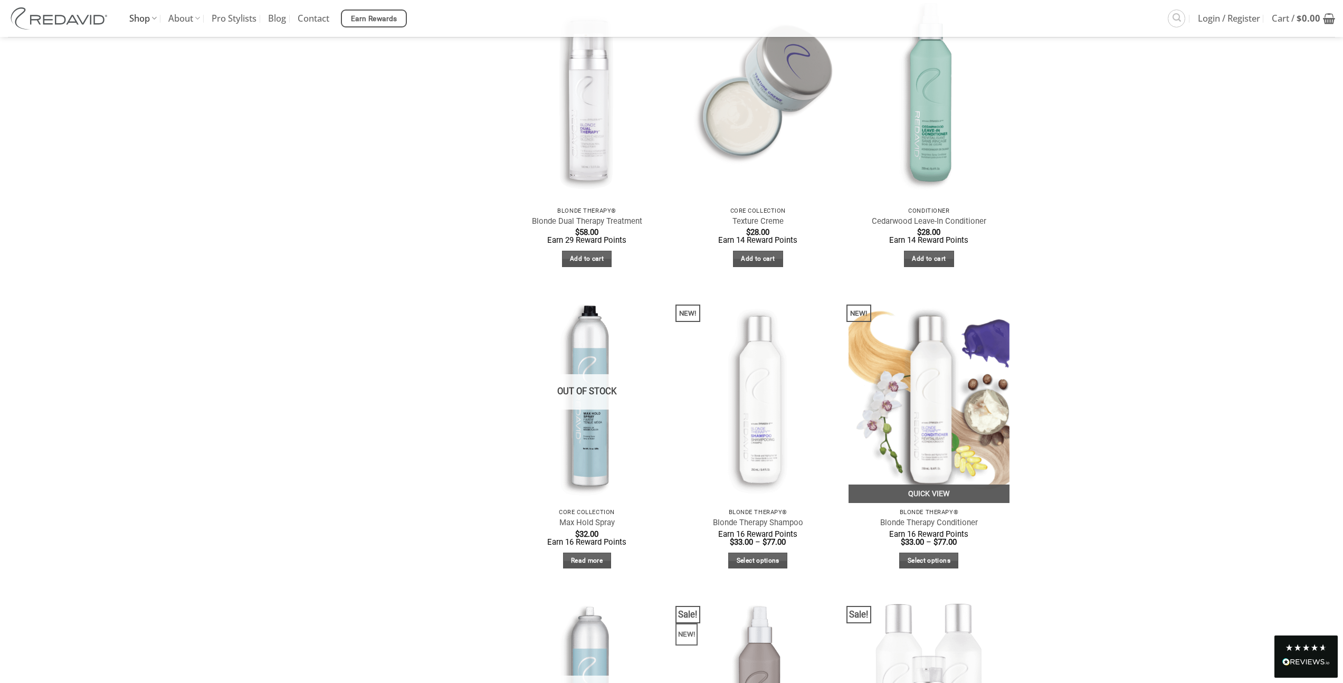
scroll to position [1415, 0]
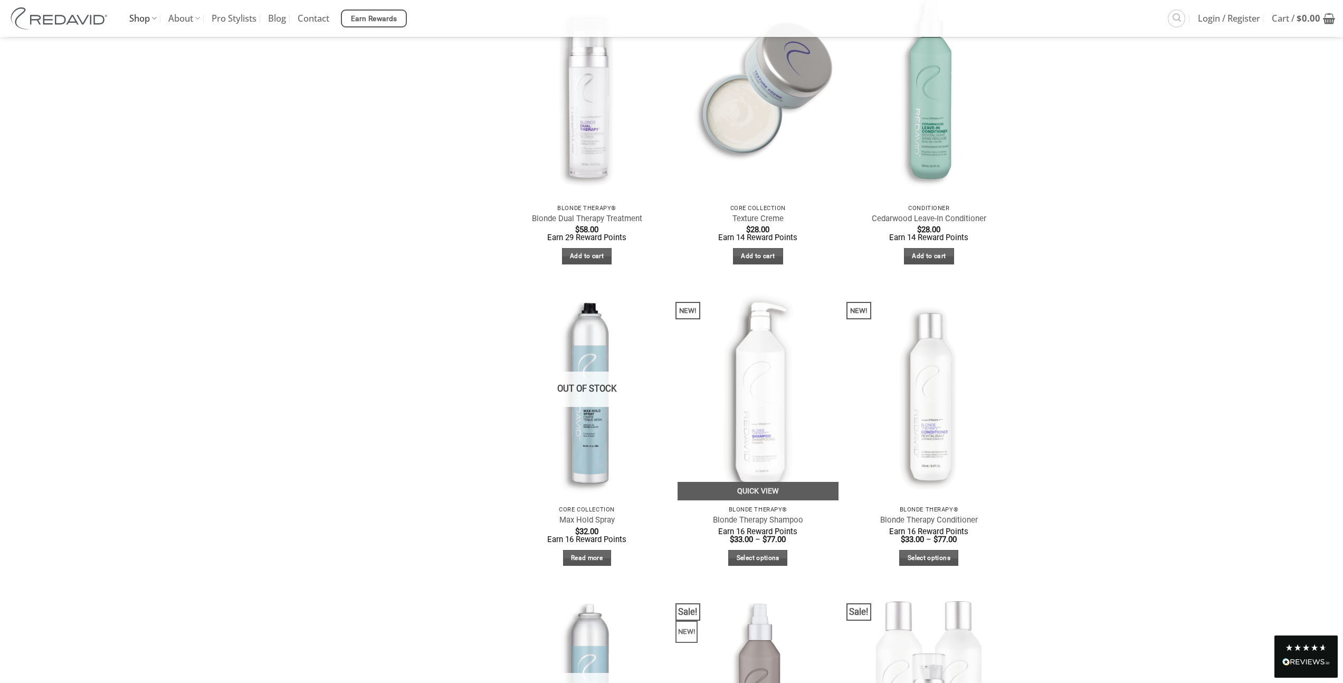
click at [781, 419] on img at bounding box center [757, 393] width 161 height 214
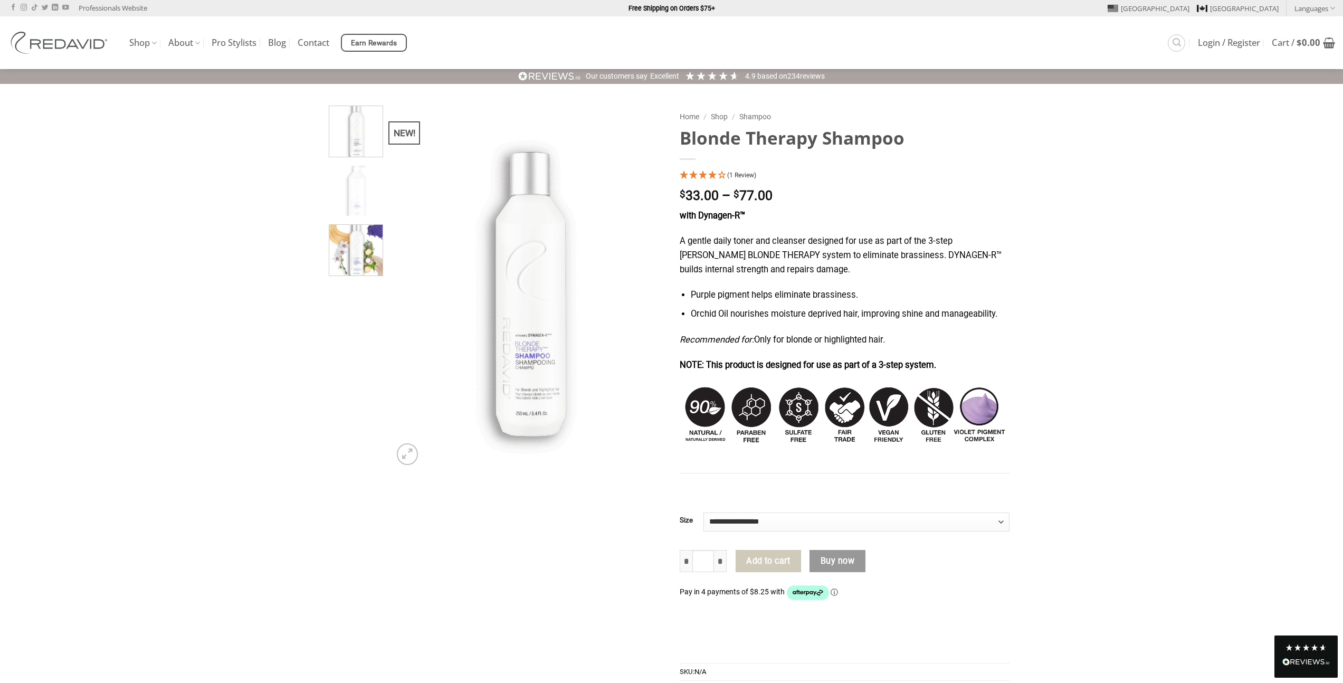
click at [351, 257] on img at bounding box center [355, 248] width 53 height 53
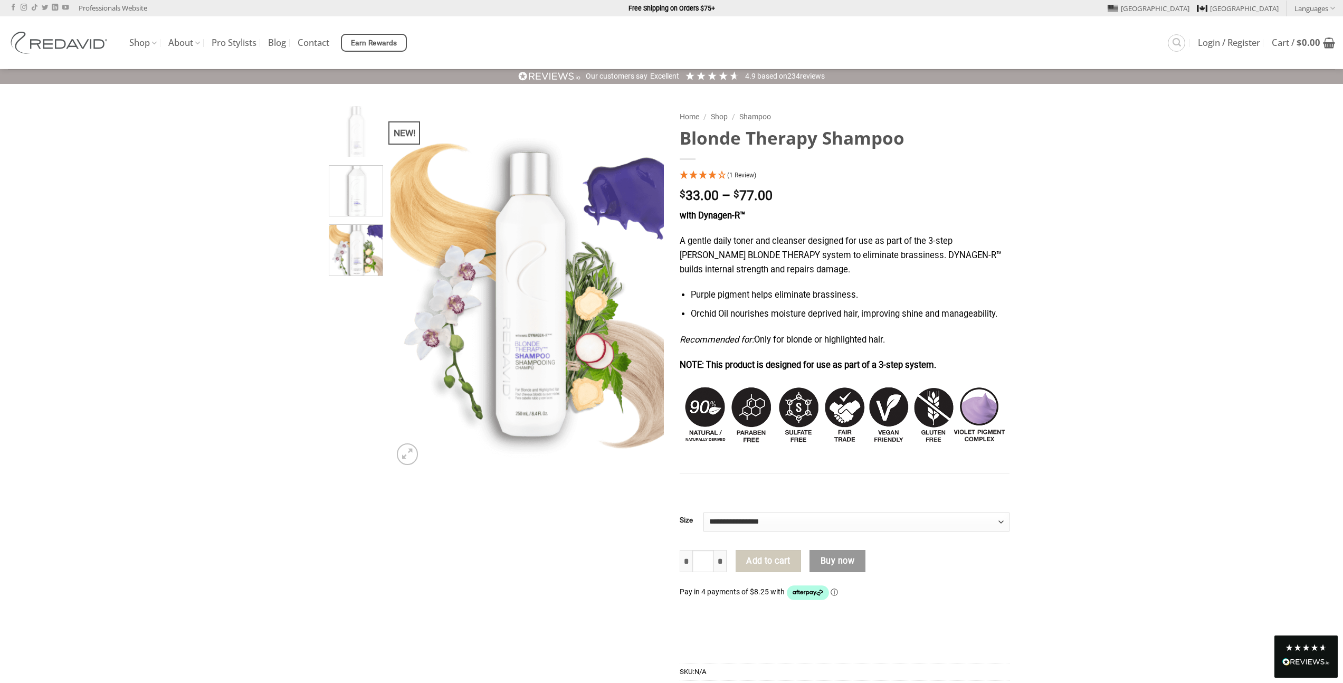
click at [358, 208] on img at bounding box center [355, 189] width 53 height 53
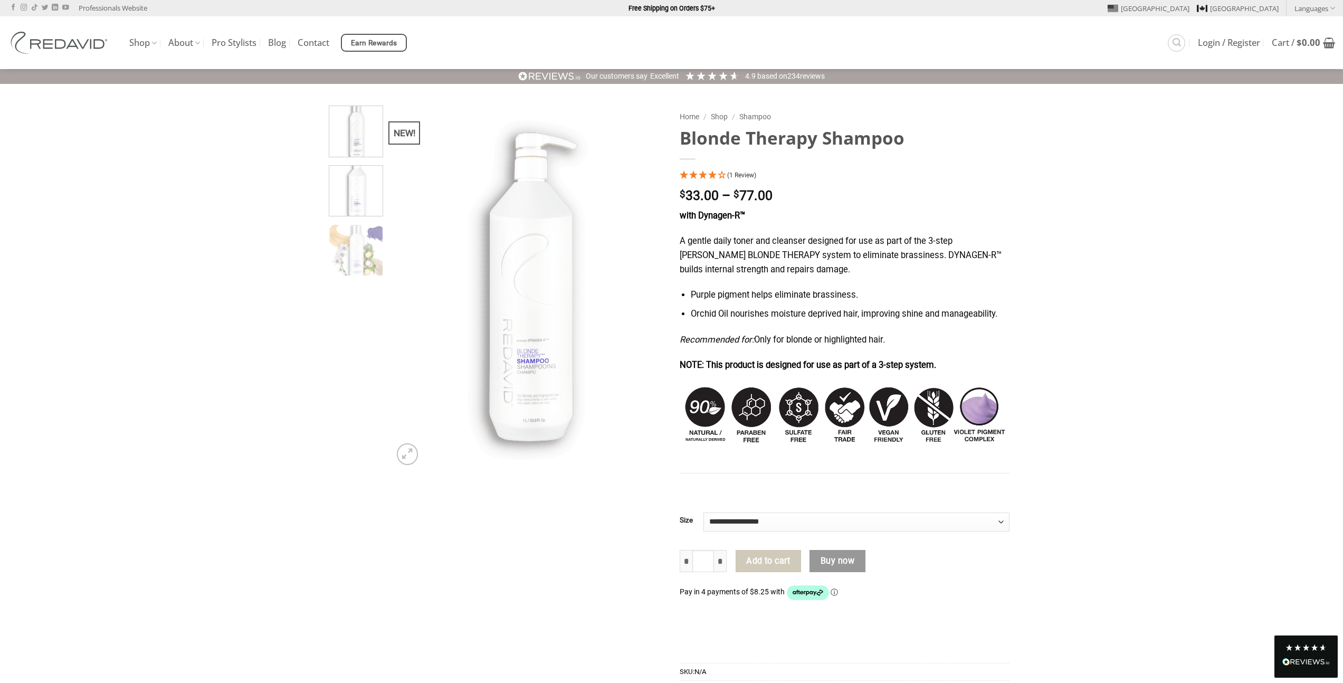
click at [372, 146] on img at bounding box center [355, 129] width 53 height 53
click at [360, 214] on img at bounding box center [355, 189] width 53 height 53
click at [131, 44] on link "Shop" at bounding box center [142, 43] width 27 height 21
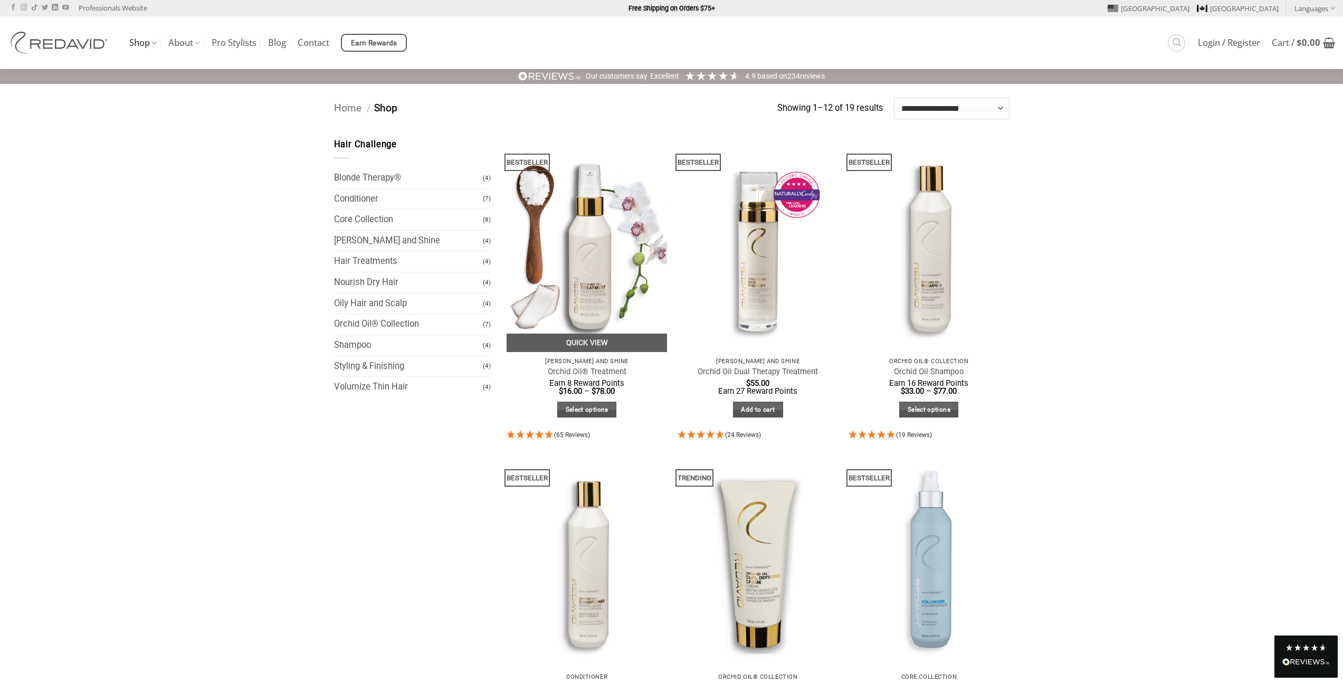
click at [590, 272] on img at bounding box center [586, 245] width 161 height 214
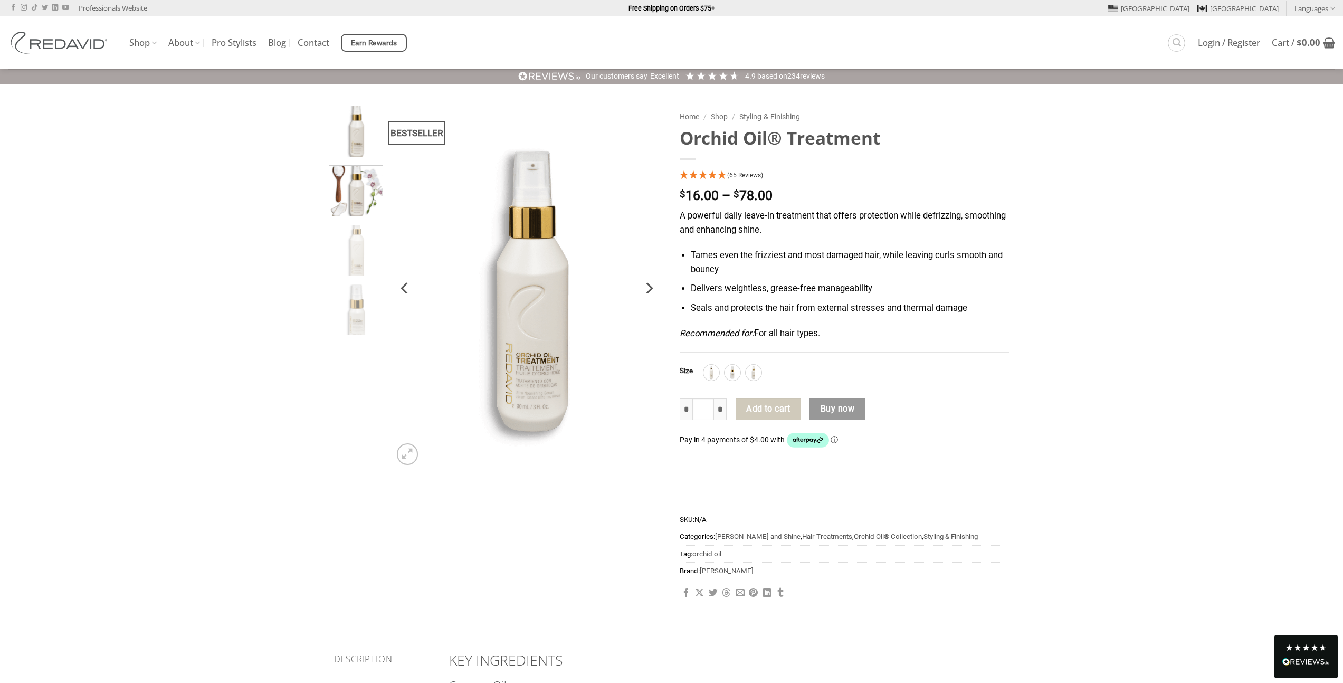
click at [355, 195] on img at bounding box center [355, 189] width 53 height 53
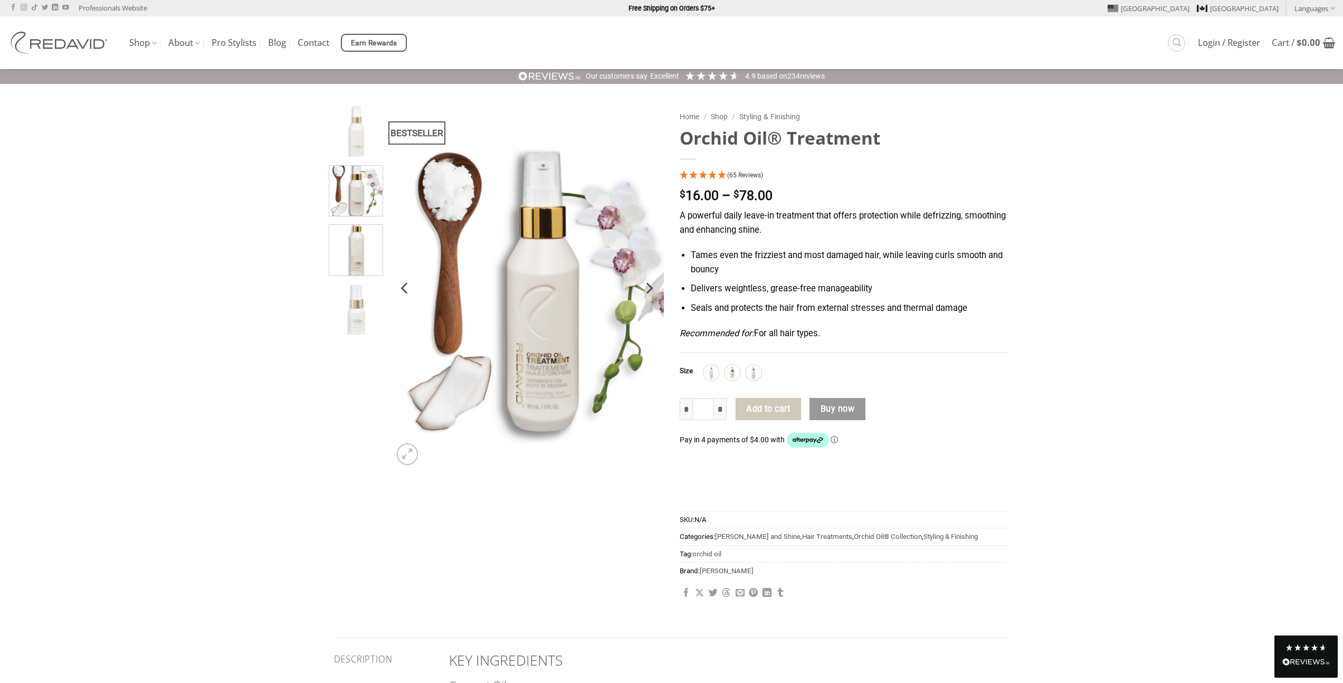
click at [362, 257] on img at bounding box center [355, 248] width 53 height 53
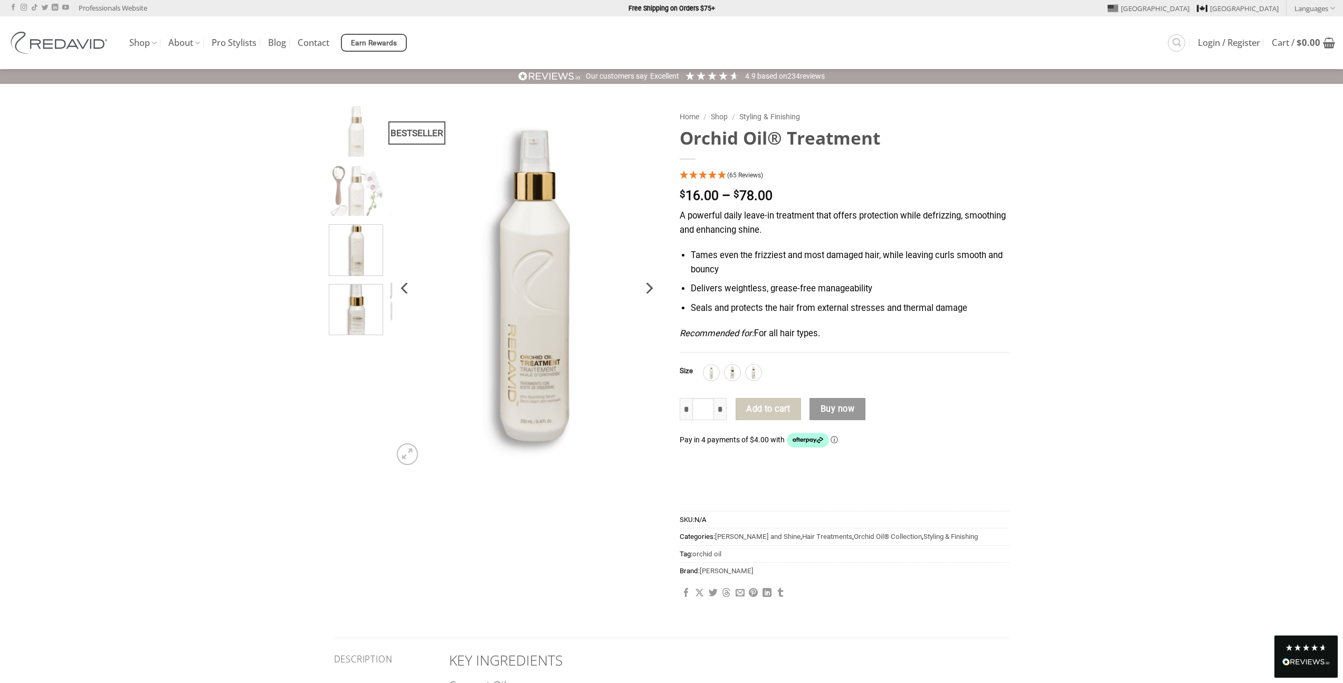
click at [366, 316] on img at bounding box center [355, 308] width 53 height 53
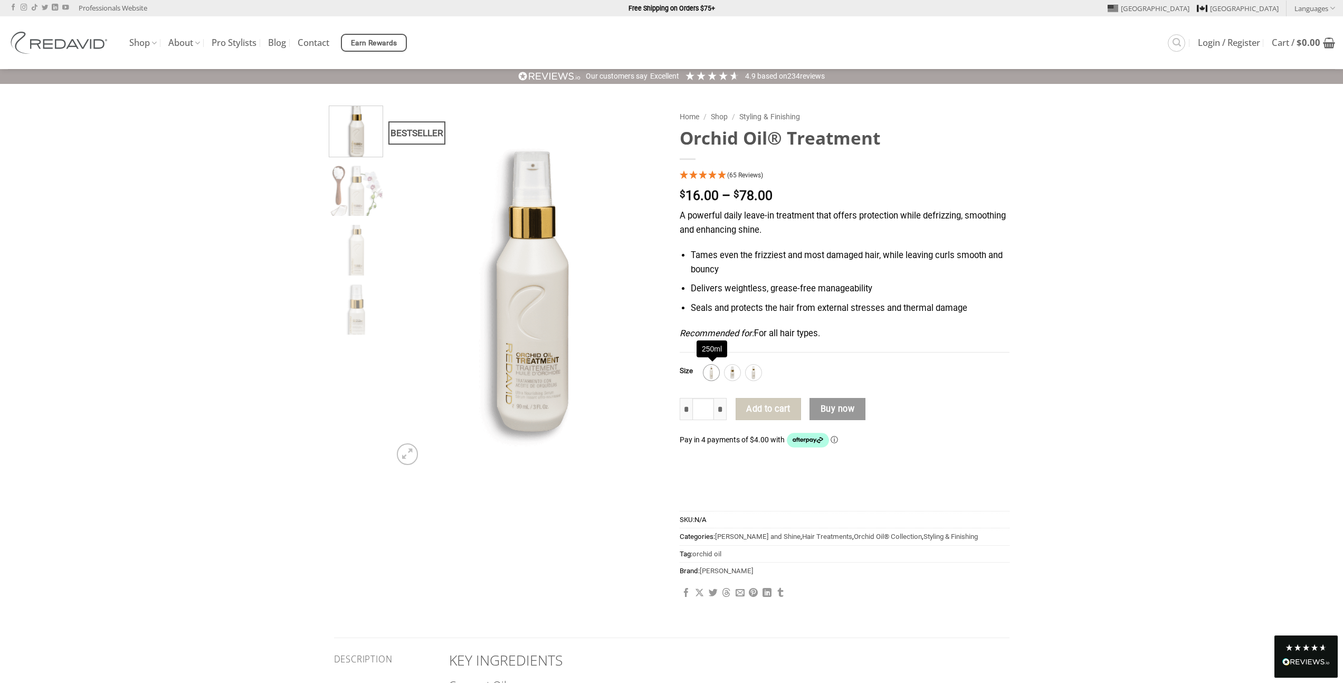
click at [714, 376] on img at bounding box center [711, 373] width 14 height 14
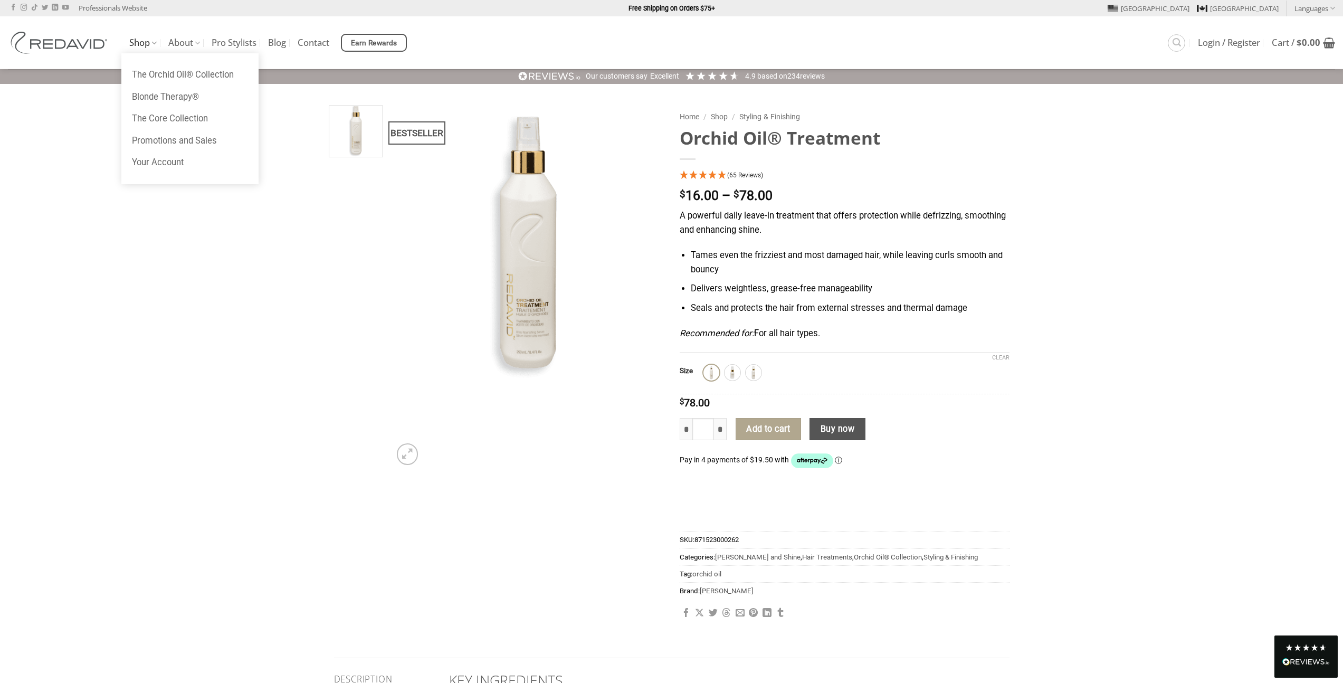
click at [135, 45] on link "Shop" at bounding box center [142, 43] width 27 height 21
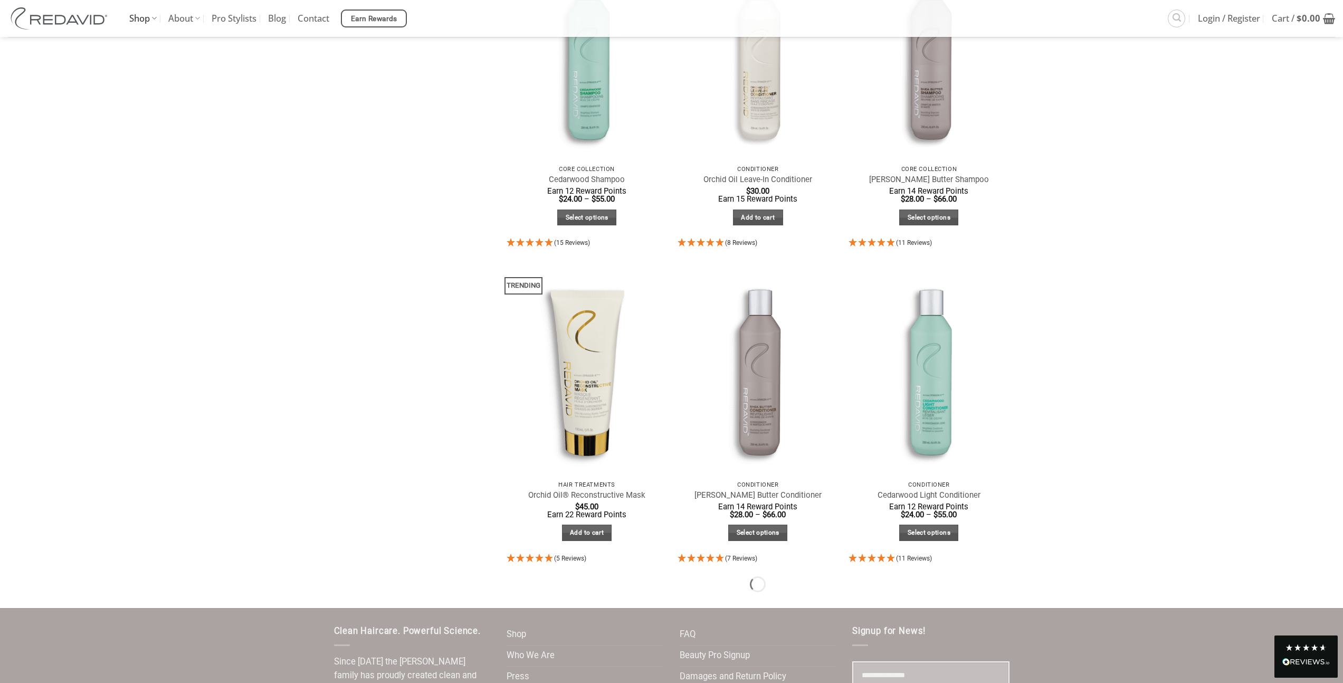
scroll to position [974, 0]
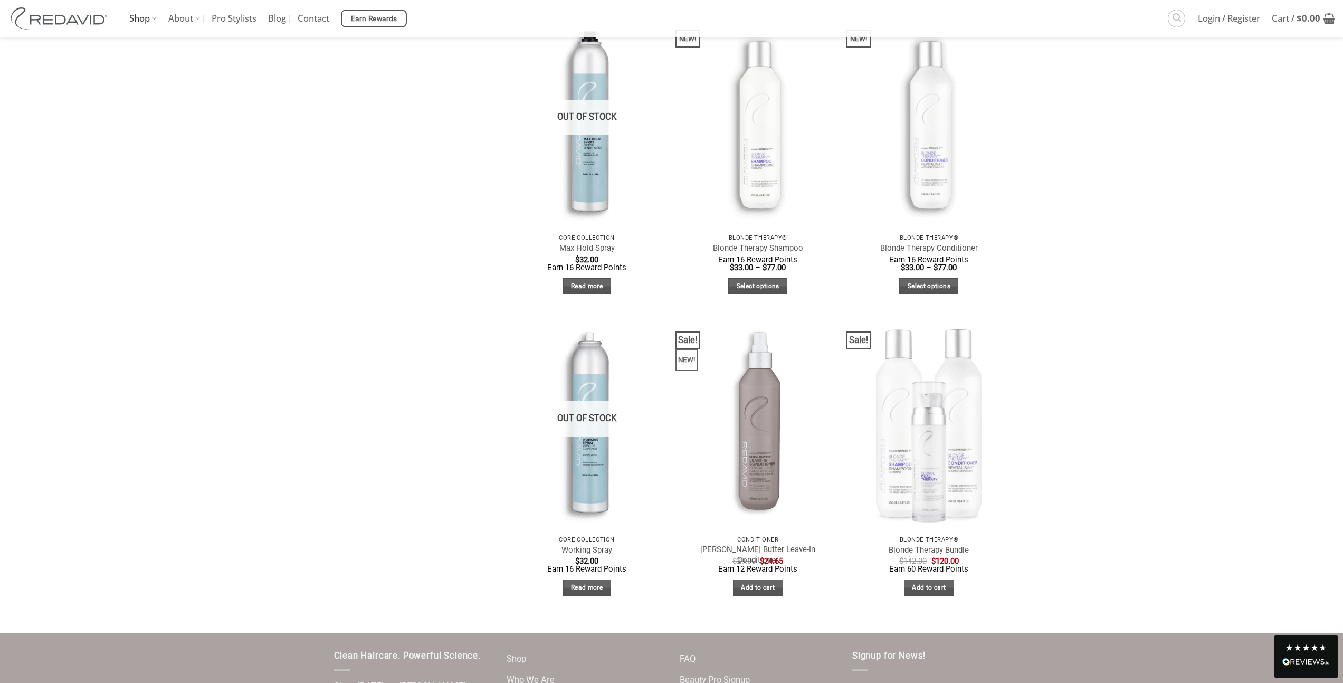
scroll to position [1862, 0]
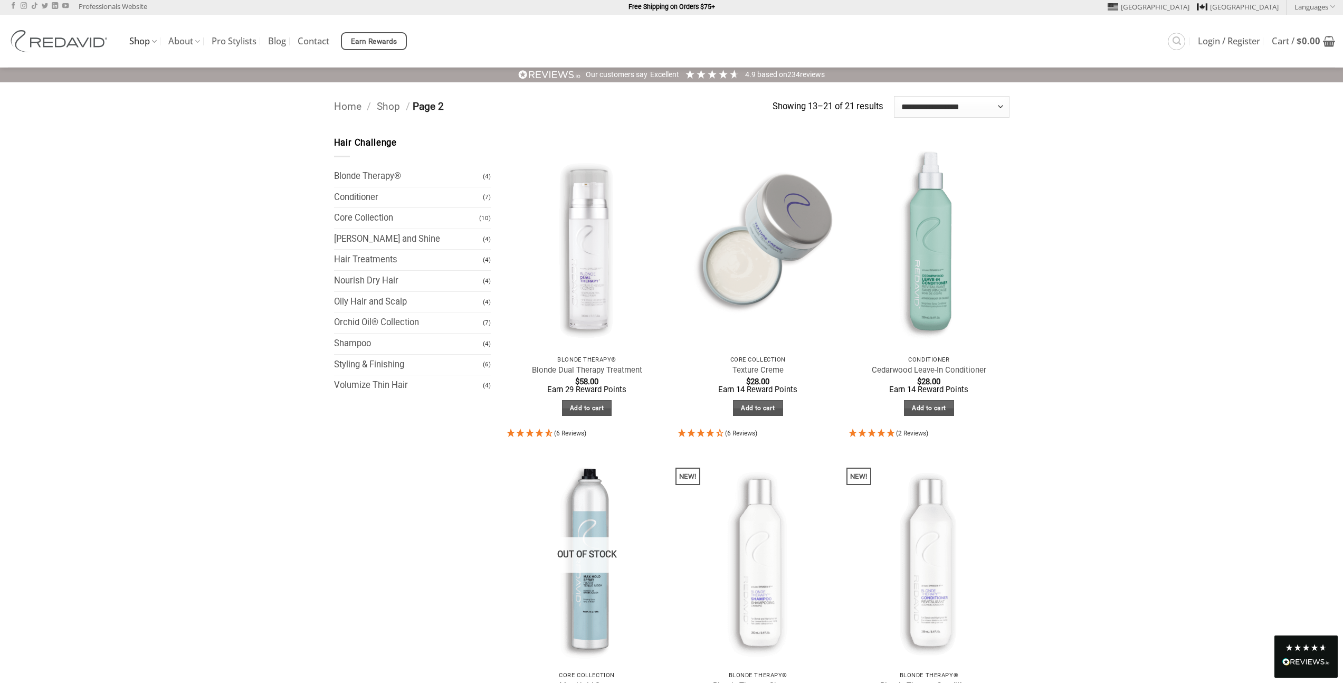
scroll to position [2, 0]
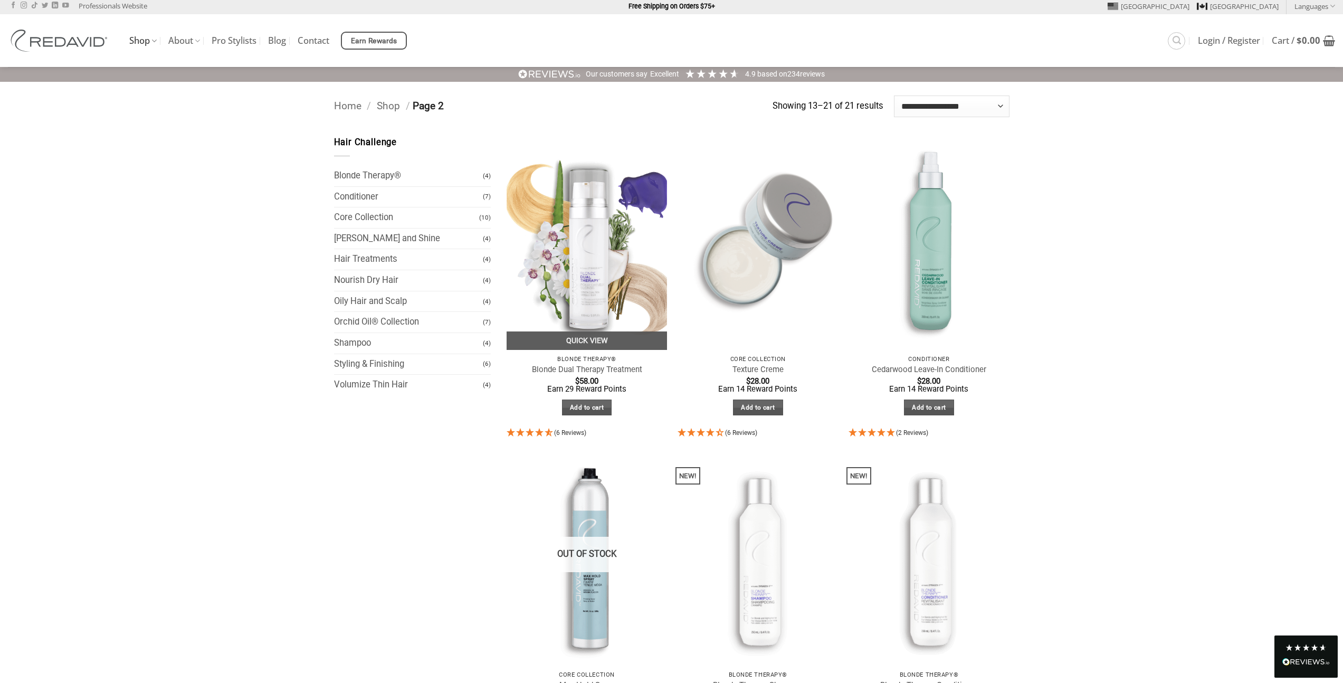
click at [613, 218] on img at bounding box center [586, 243] width 161 height 214
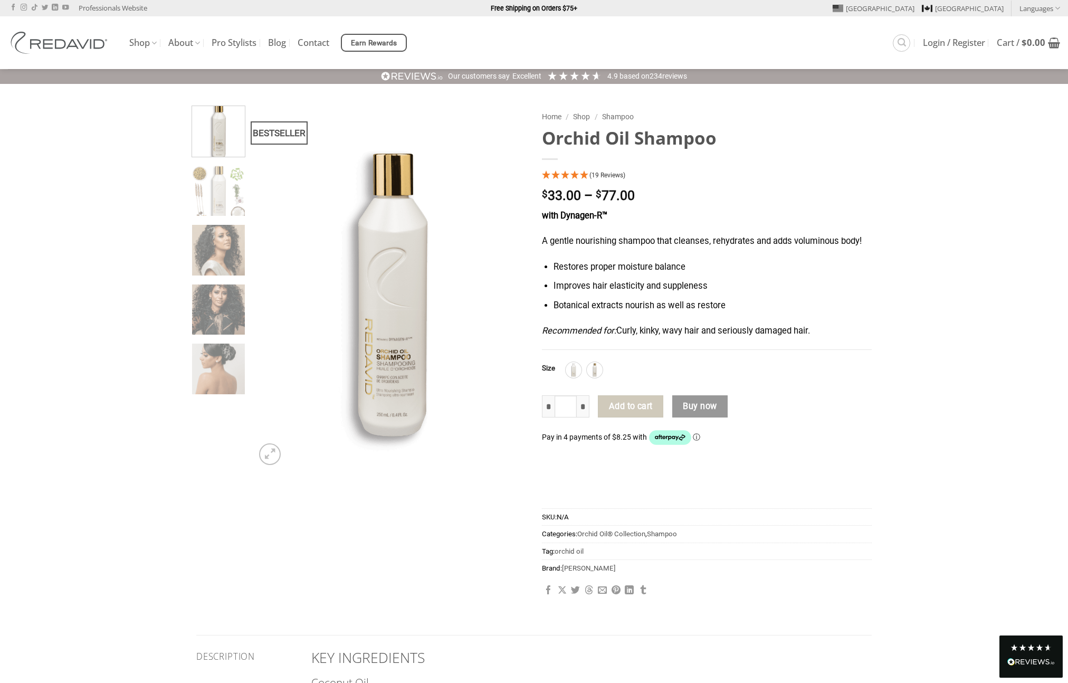
click at [213, 142] on img at bounding box center [218, 129] width 53 height 53
click at [208, 214] on img at bounding box center [218, 189] width 53 height 53
click at [214, 203] on img at bounding box center [218, 192] width 53 height 53
click at [217, 271] on img at bounding box center [218, 248] width 53 height 53
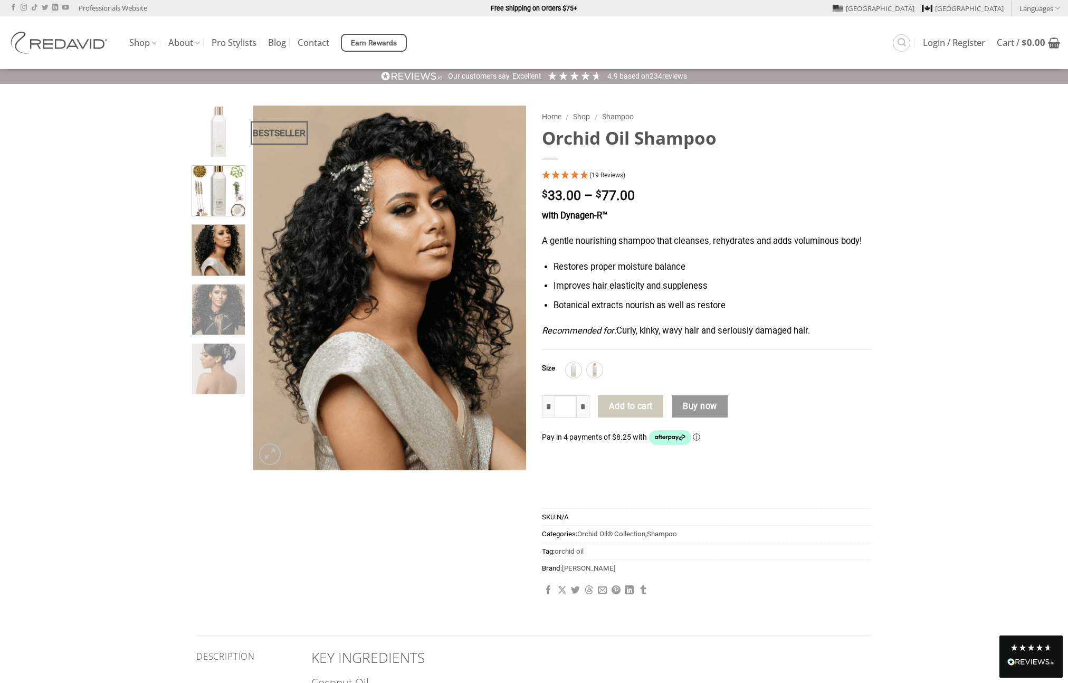
click at [217, 193] on img at bounding box center [218, 189] width 53 height 53
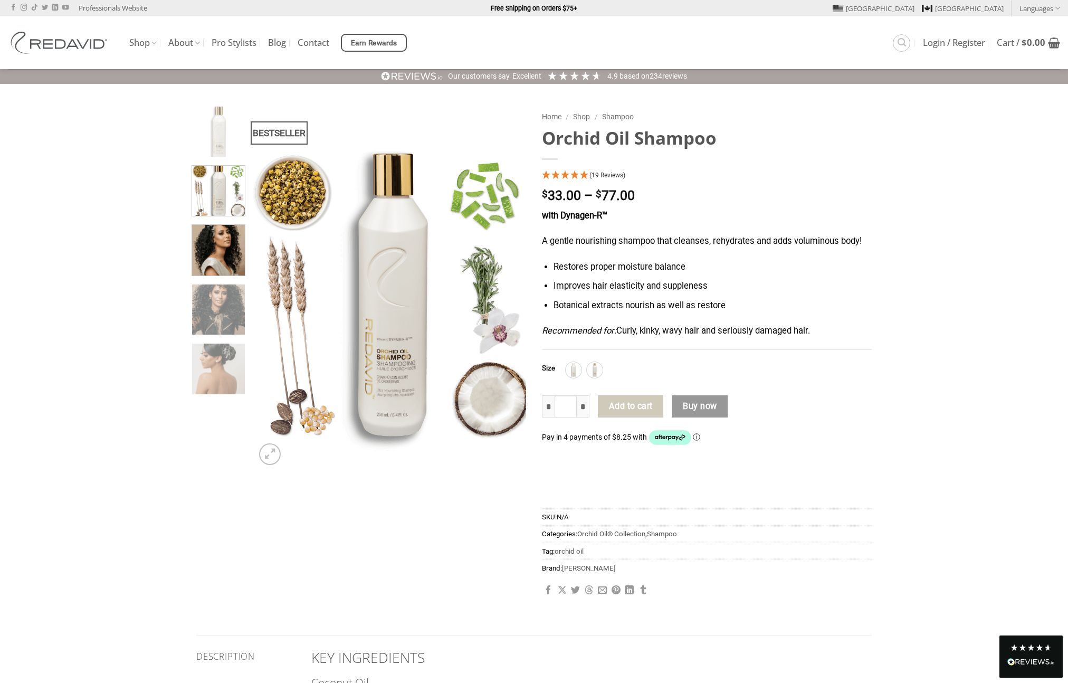
click at [221, 256] on img at bounding box center [218, 248] width 53 height 53
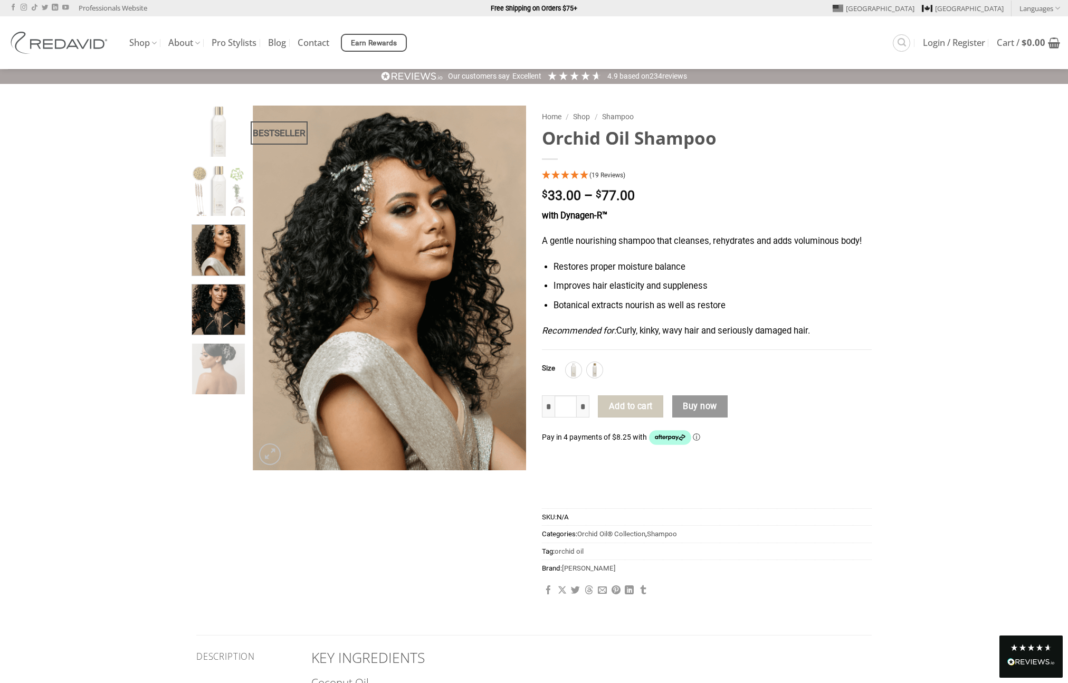
click at [215, 324] on img at bounding box center [218, 308] width 53 height 53
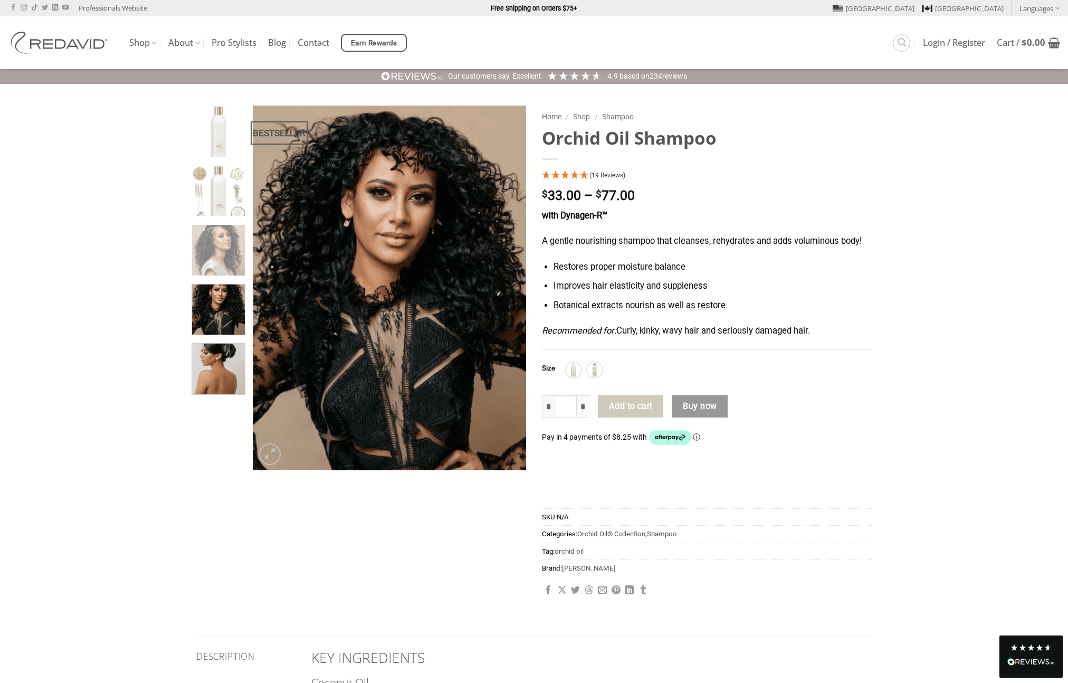
click at [215, 367] on img at bounding box center [218, 367] width 53 height 53
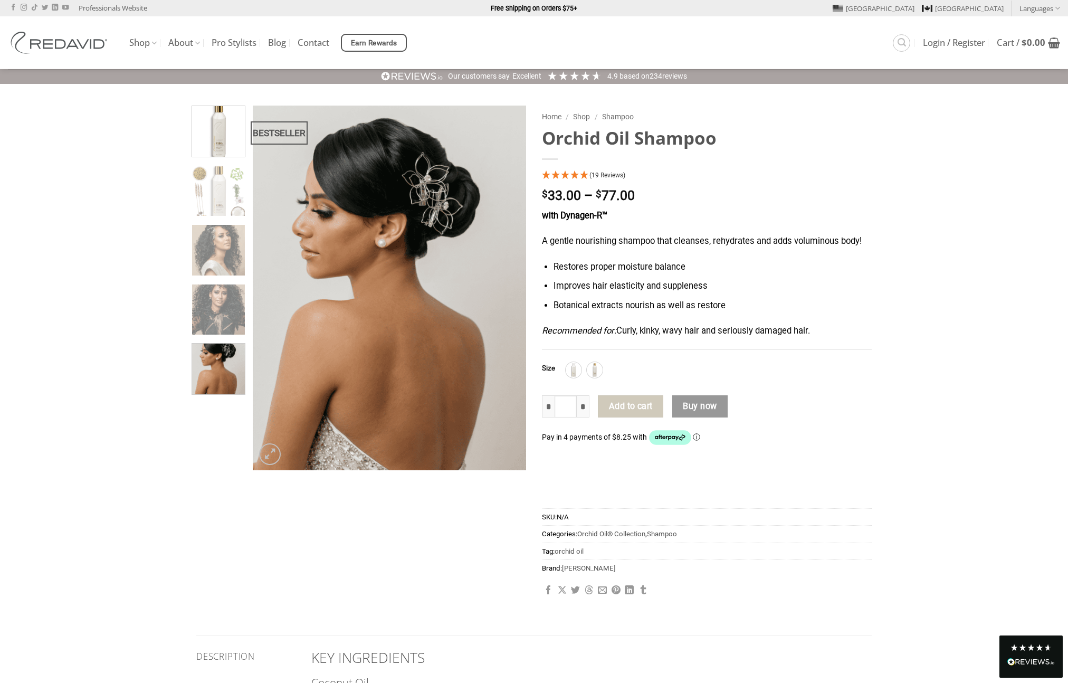
click at [214, 129] on img at bounding box center [218, 129] width 53 height 53
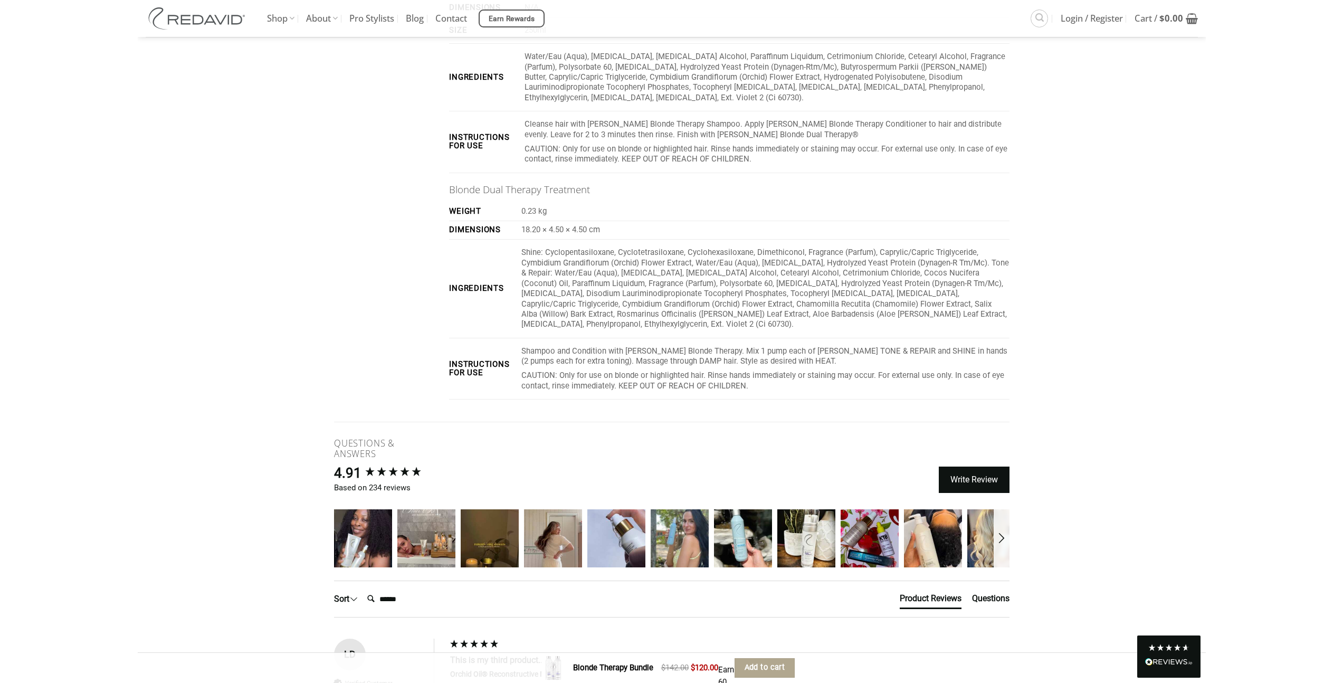
scroll to position [2062, 0]
